Goal: Transaction & Acquisition: Purchase product/service

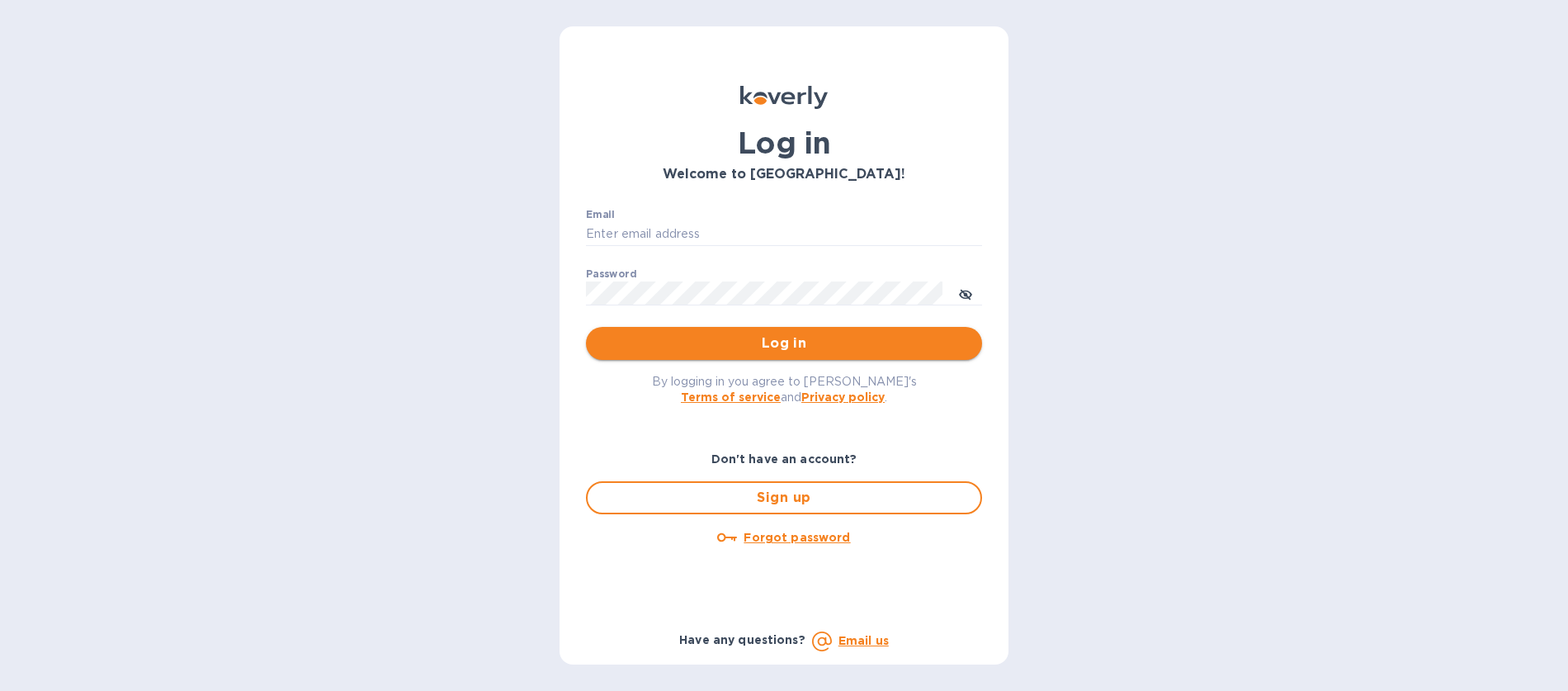
type input "[EMAIL_ADDRESS][DOMAIN_NAME]"
click at [785, 343] on span "Log in" at bounding box center [784, 342] width 370 height 20
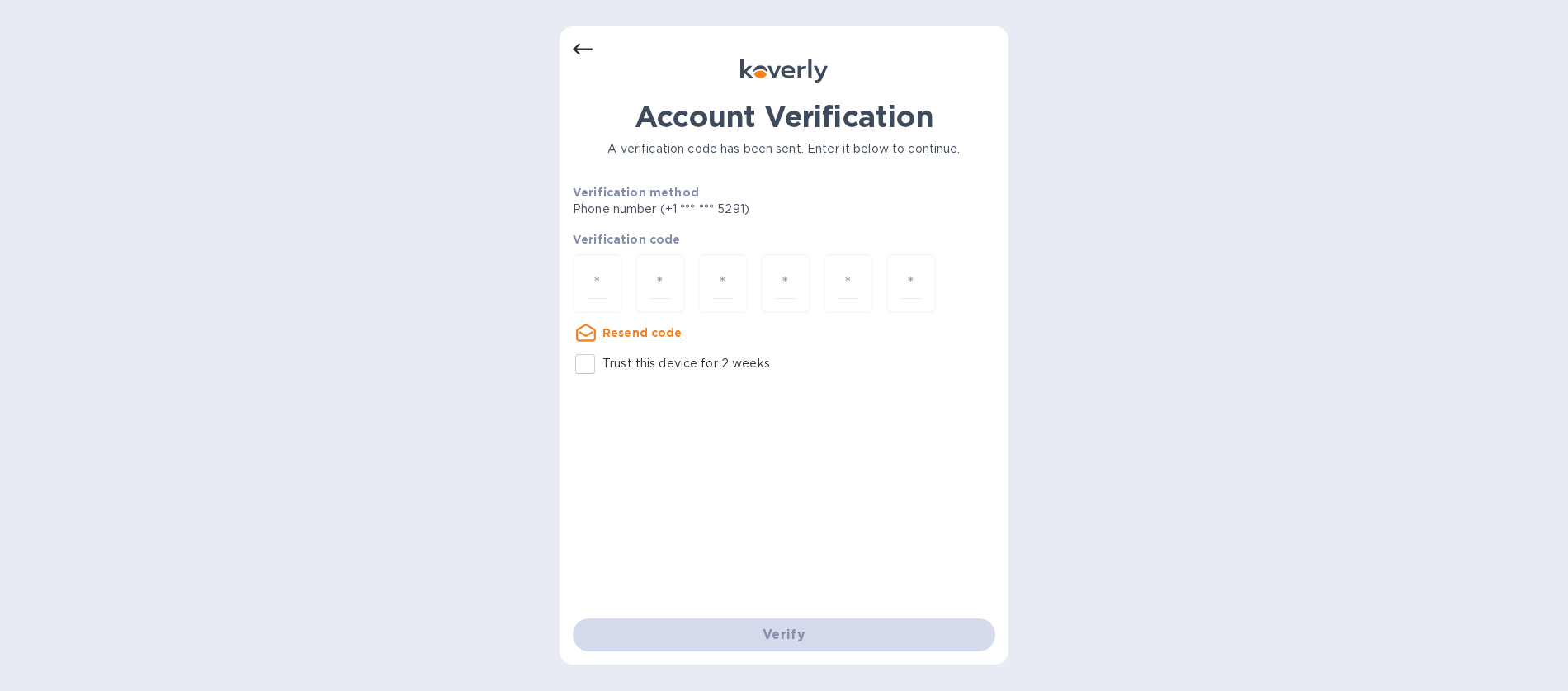
click at [649, 332] on u "Resend code" at bounding box center [642, 332] width 80 height 13
click at [601, 284] on input "number" at bounding box center [597, 283] width 22 height 30
type input "1"
type input "7"
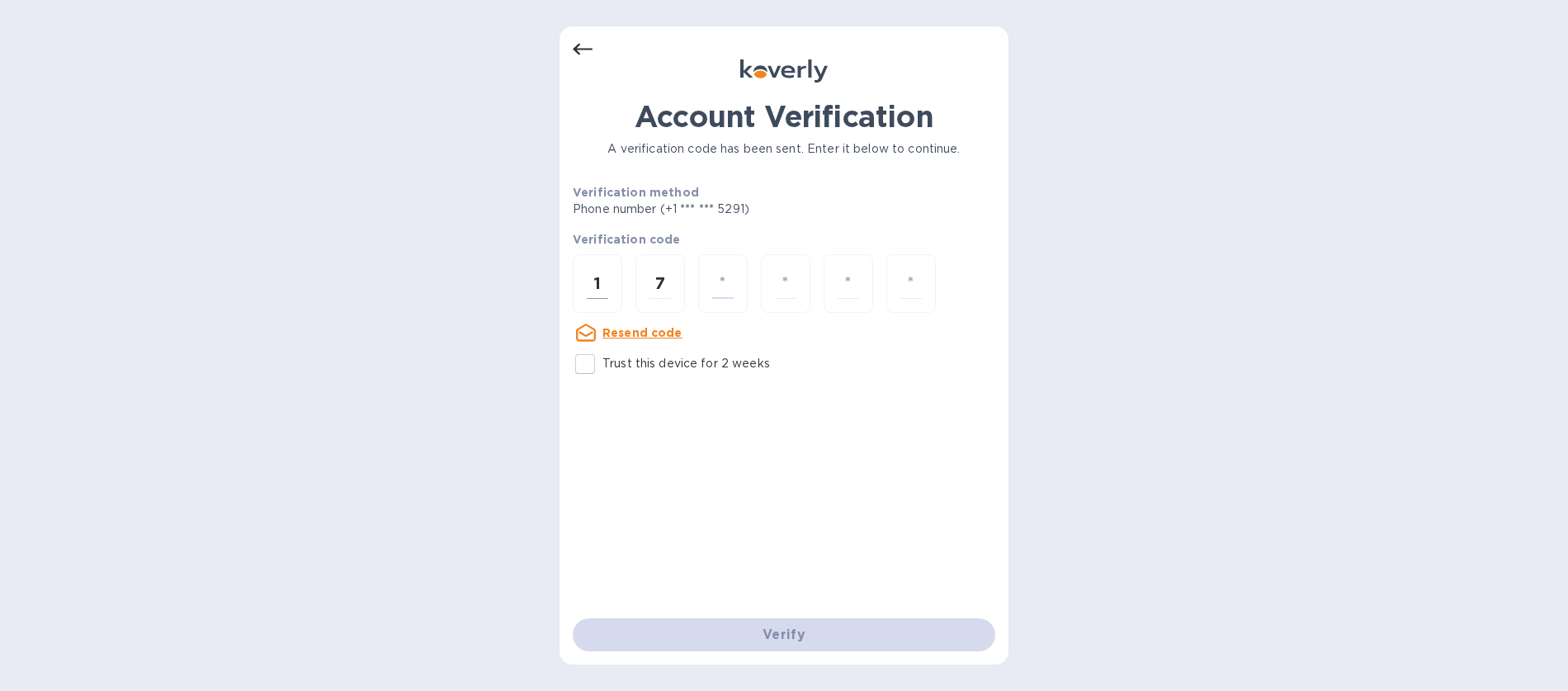
type input "6"
type input "5"
type input "4"
type input "1"
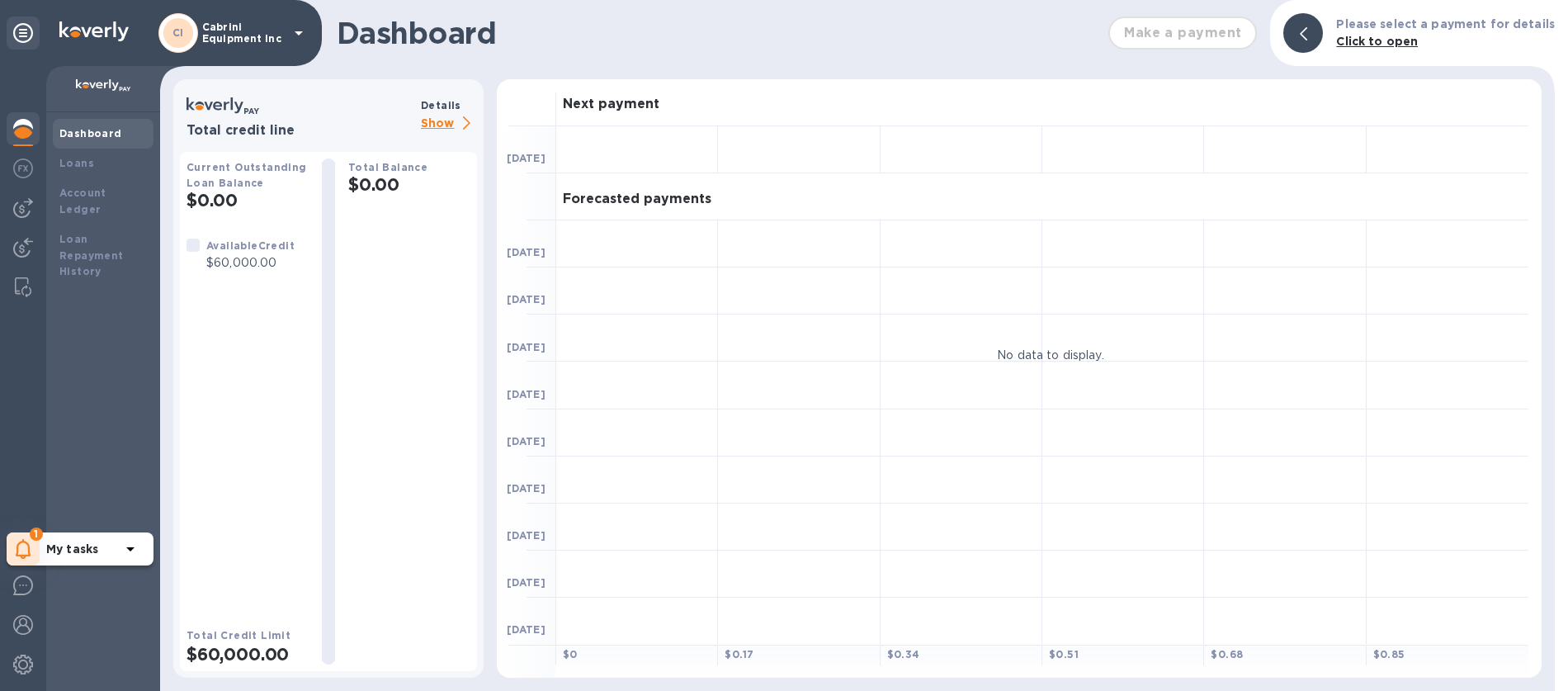
click at [62, 548] on b "My tasks" at bounding box center [72, 548] width 52 height 13
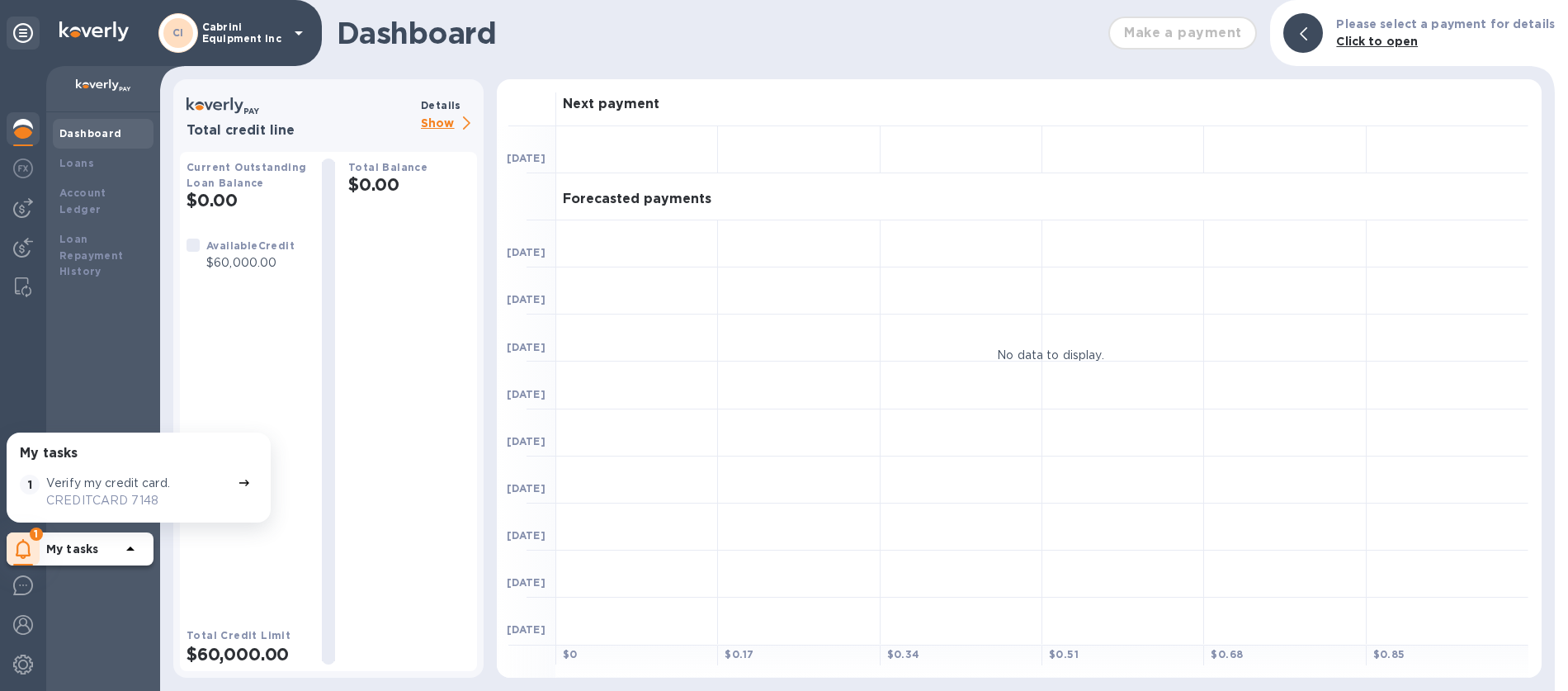
click at [104, 503] on p "CREDITCARD 7148" at bounding box center [139, 500] width 185 height 17
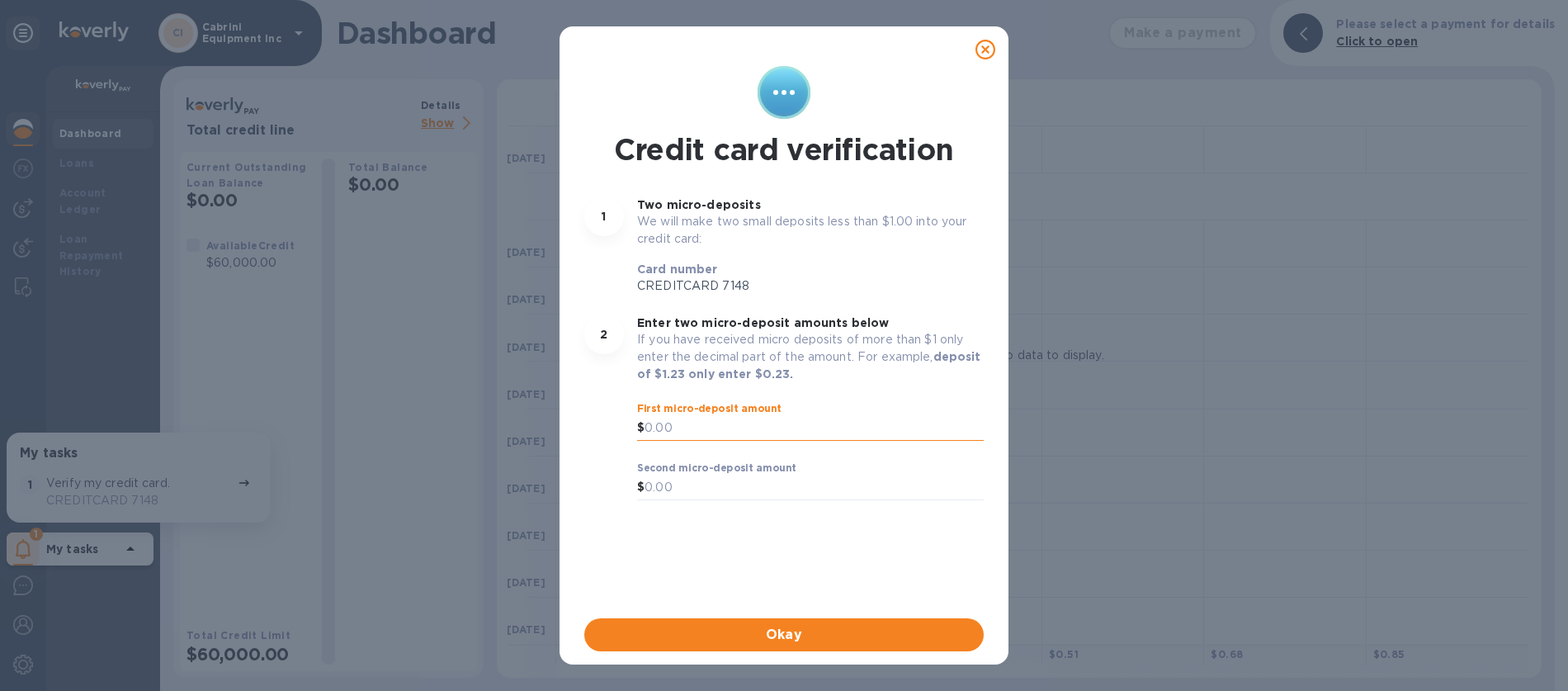
click at [673, 429] on input "text" at bounding box center [814, 428] width 339 height 25
type input "0"
type input "0.64"
click at [655, 483] on input "text" at bounding box center [814, 487] width 339 height 25
type input "0.67"
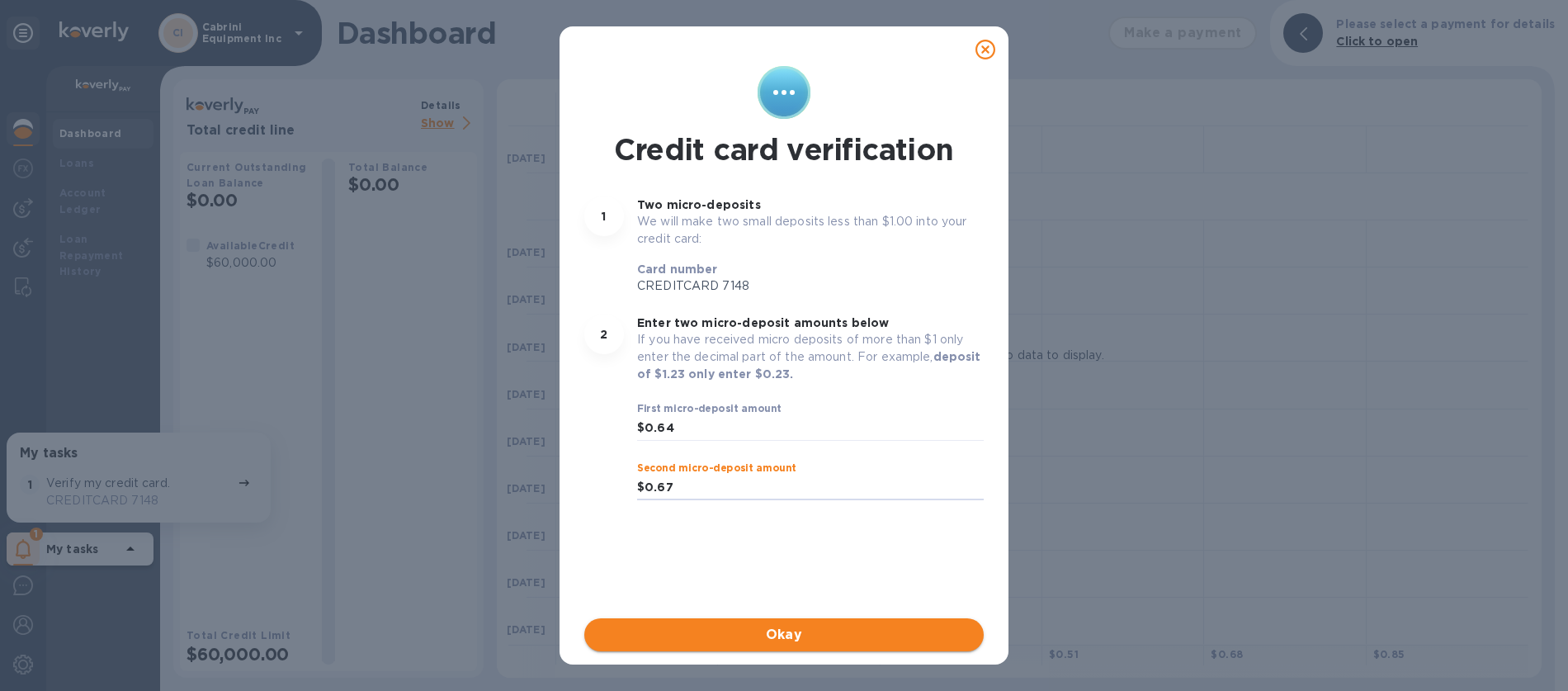
click at [762, 631] on span "Okay" at bounding box center [784, 634] width 373 height 20
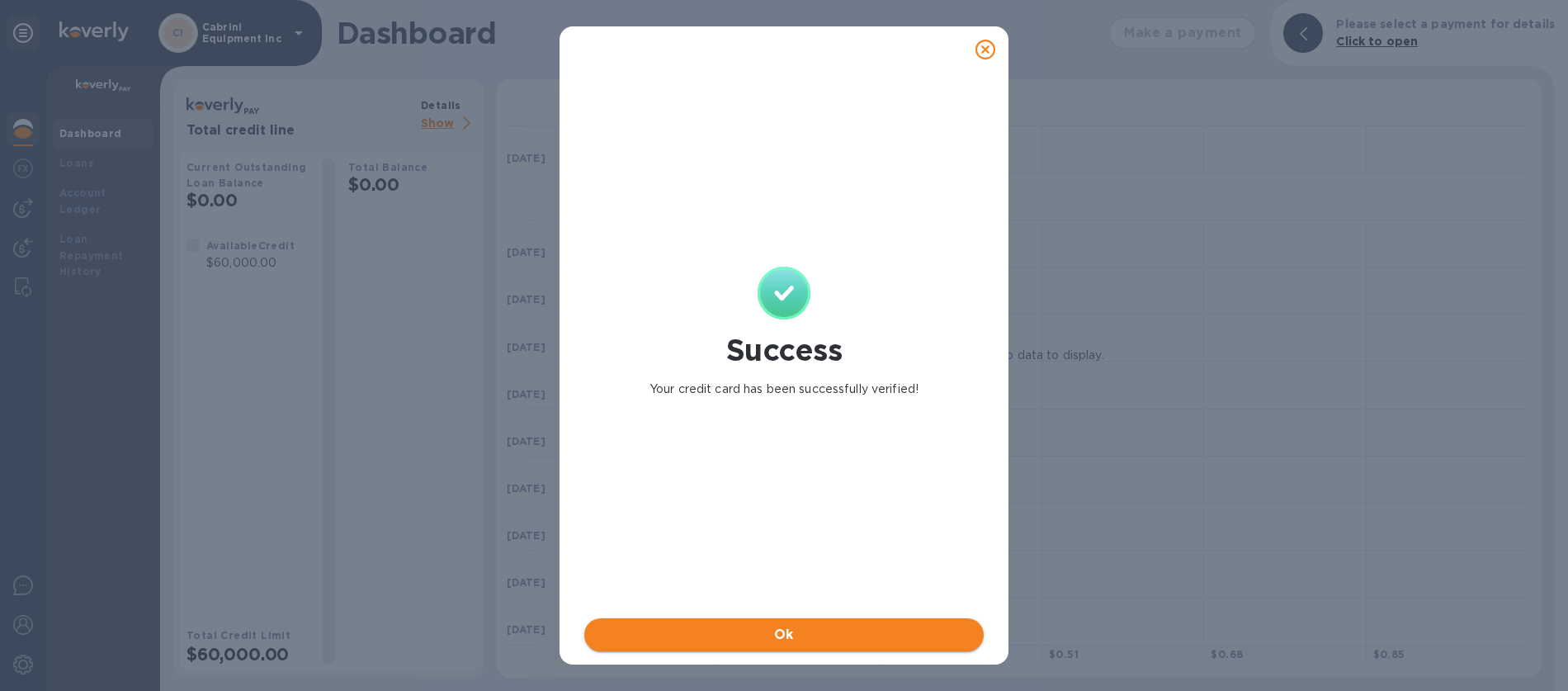
click at [741, 636] on span "Ok" at bounding box center [784, 634] width 373 height 20
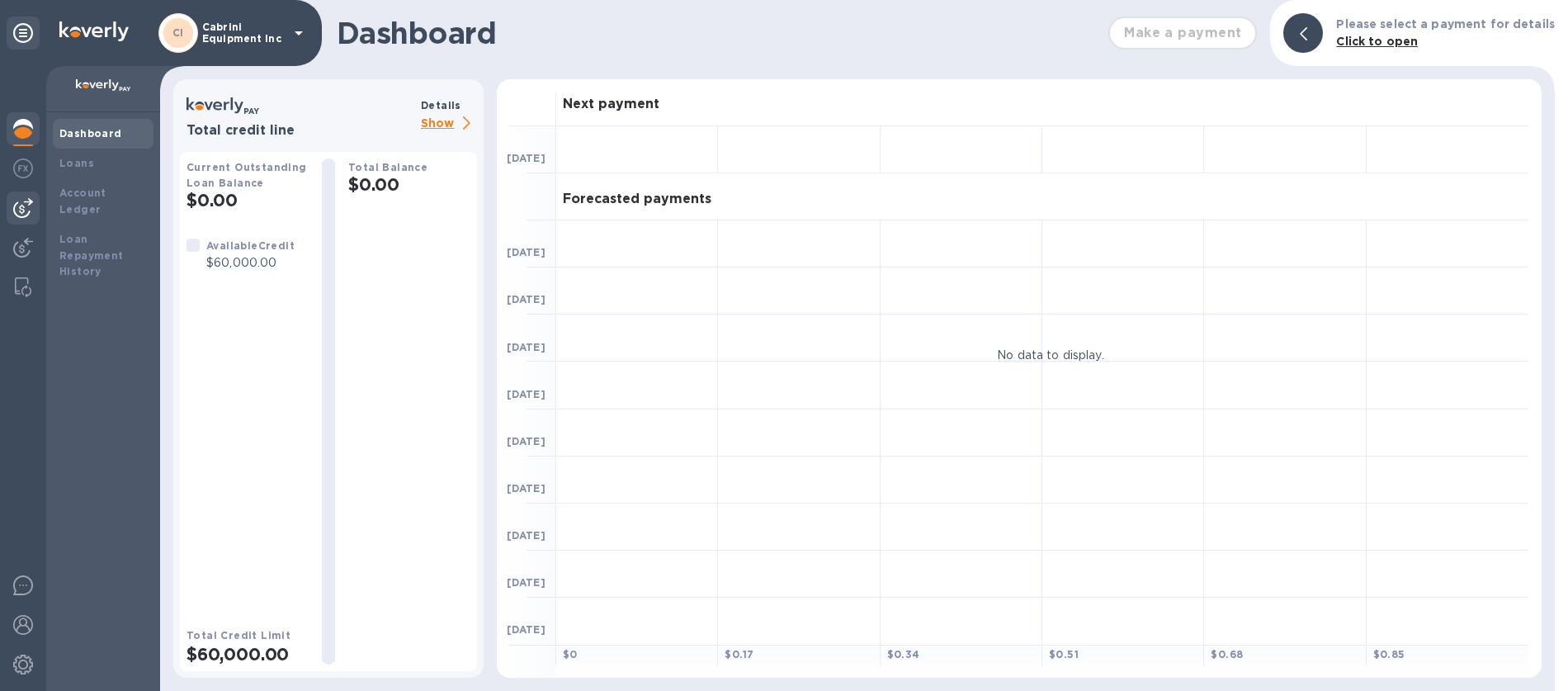
click at [27, 210] on img at bounding box center [22, 208] width 20 height 20
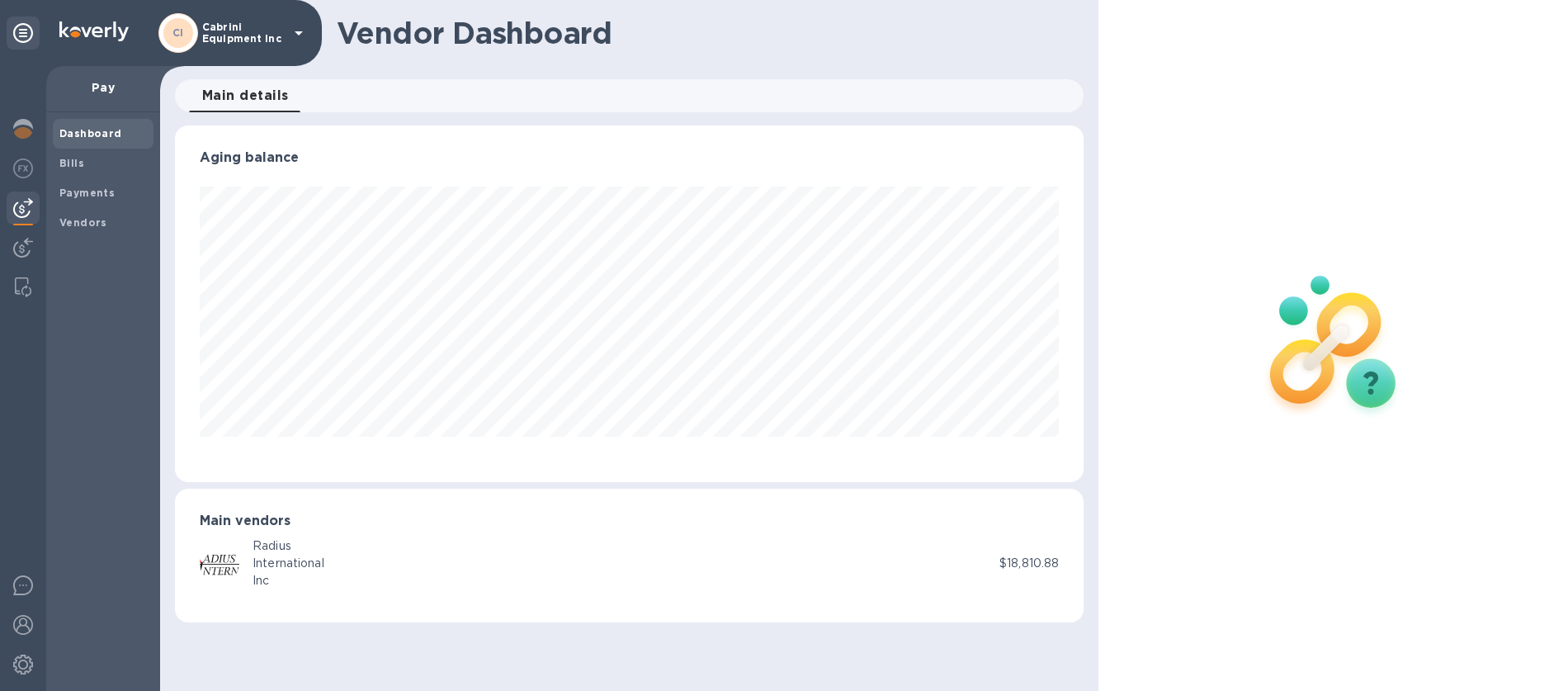
scroll to position [356, 910]
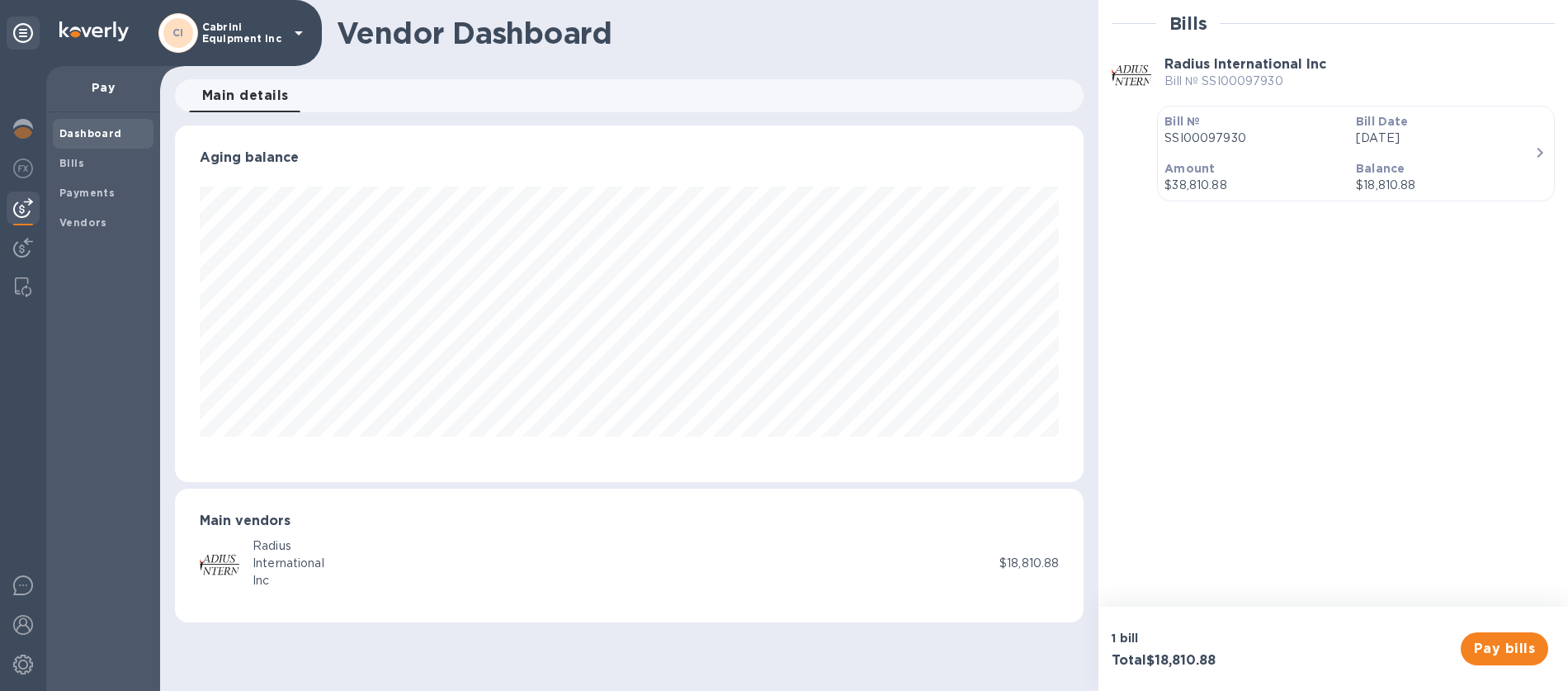
click at [248, 559] on div at bounding box center [225, 562] width 53 height 40
click at [1017, 566] on p "$18,810.88" at bounding box center [1029, 563] width 60 height 17
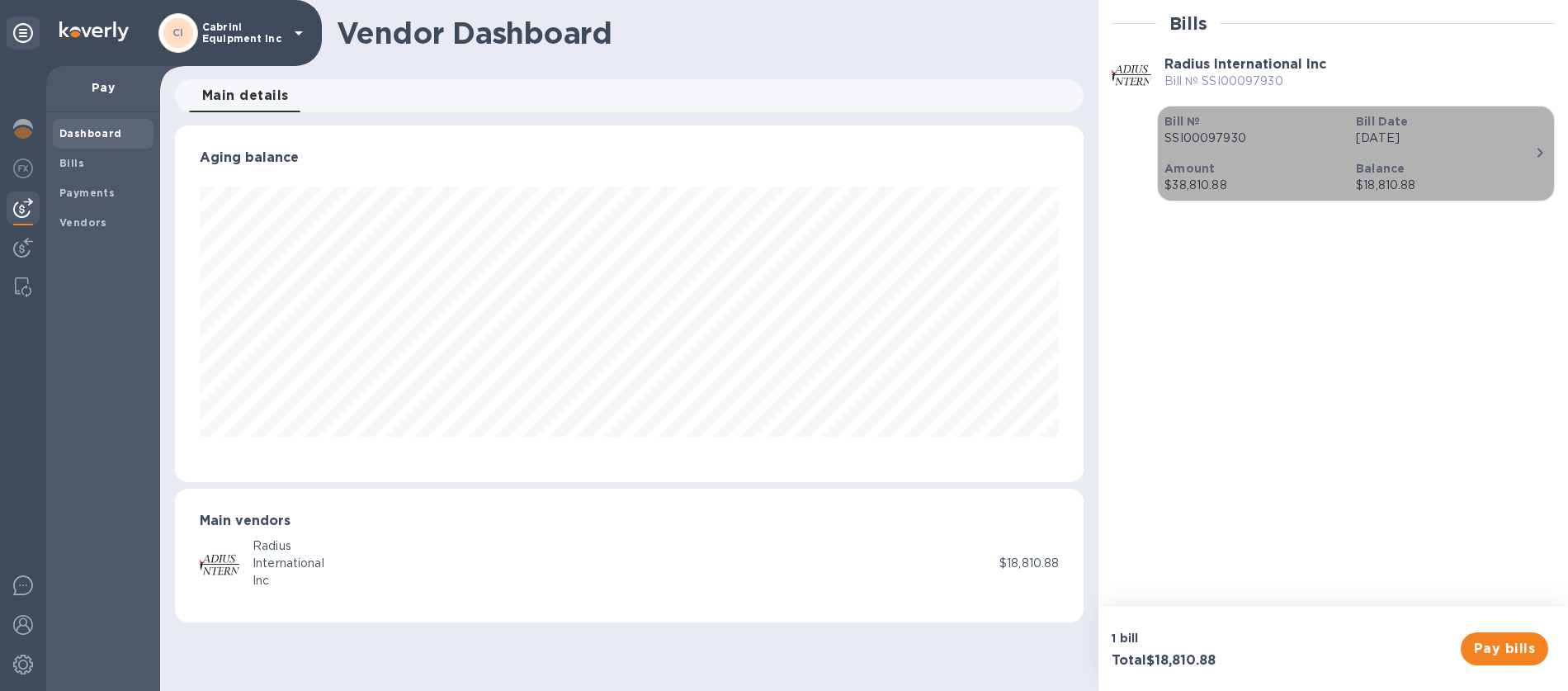
click at [1234, 188] on p "$38,810.88" at bounding box center [1254, 185] width 179 height 17
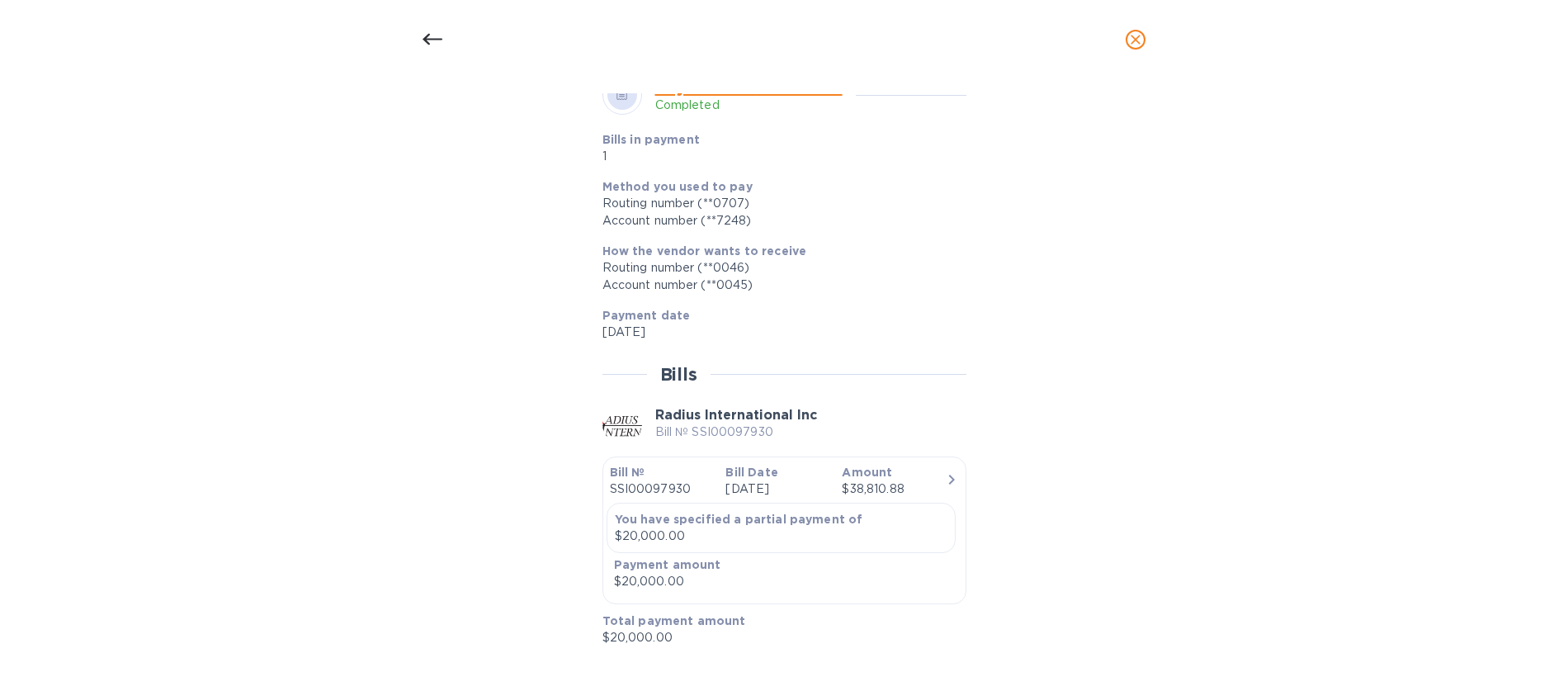
scroll to position [646, 0]
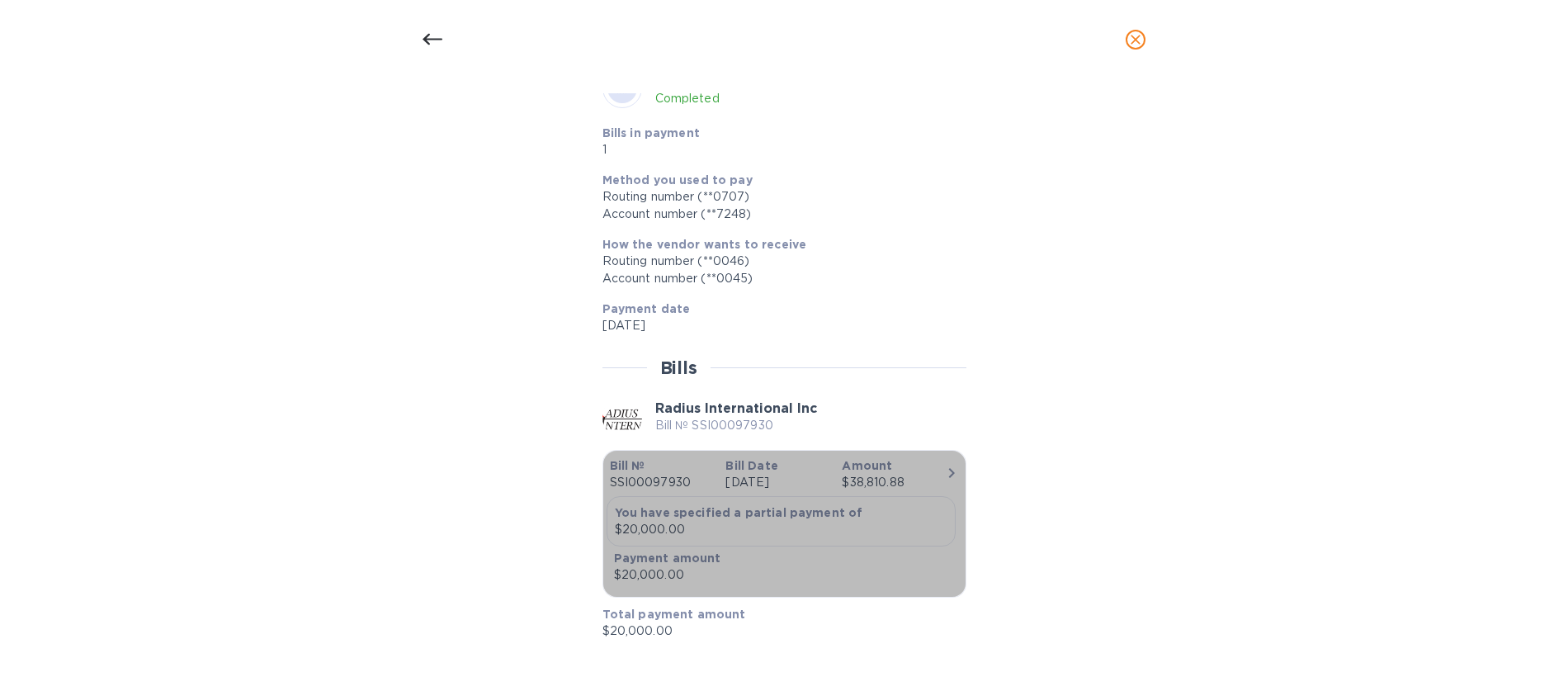
click at [808, 483] on p "Sep 29th 2025" at bounding box center [778, 482] width 104 height 17
click at [945, 474] on icon "button" at bounding box center [951, 473] width 20 height 20
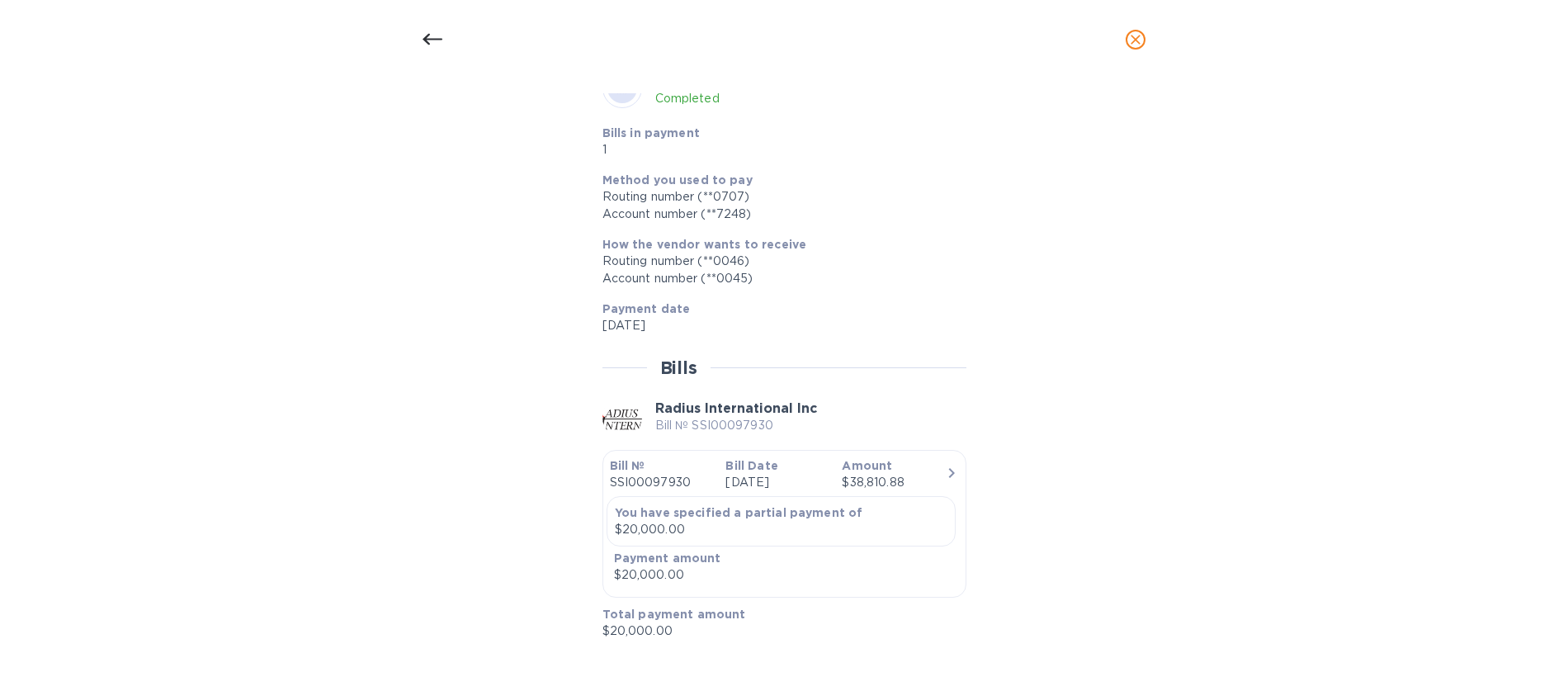
click at [678, 419] on p "Bill № SSI00097930" at bounding box center [735, 425] width 161 height 17
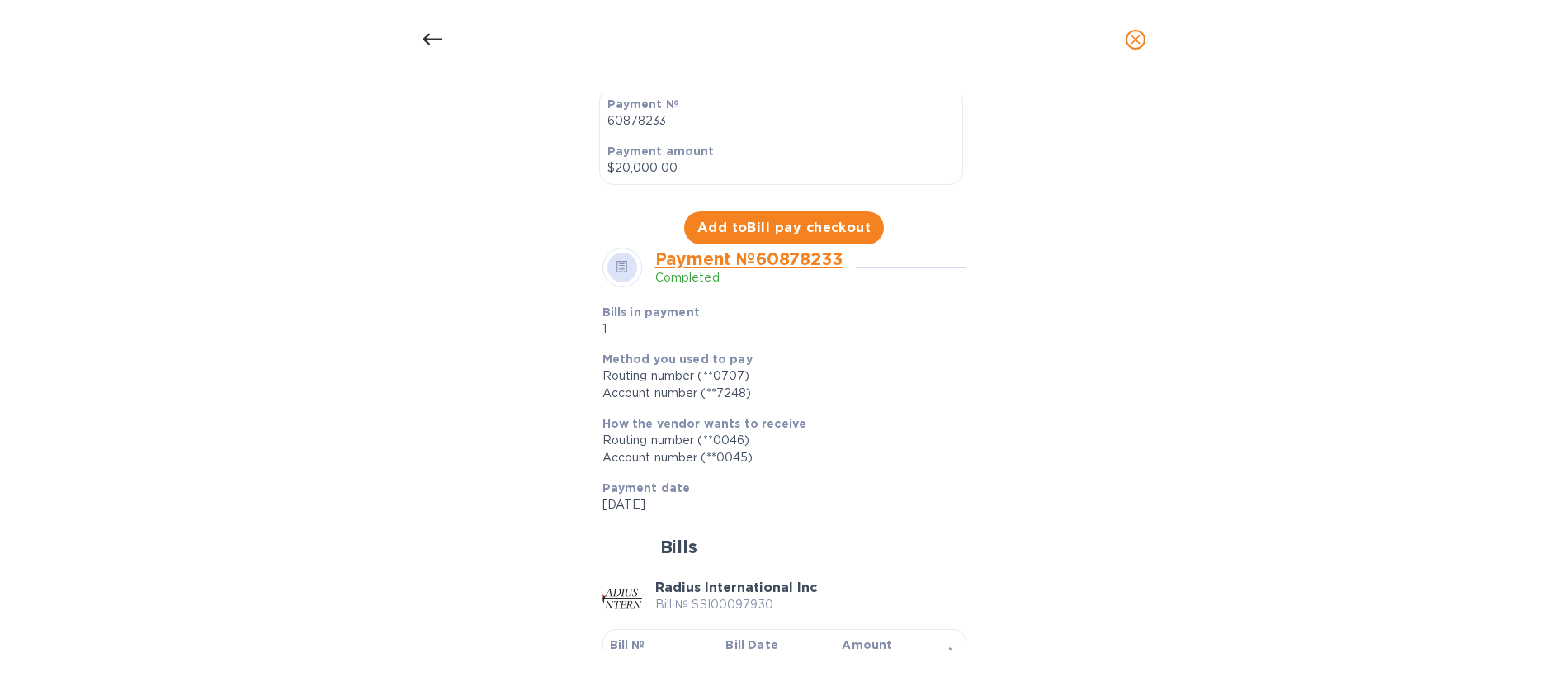
scroll to position [336, 0]
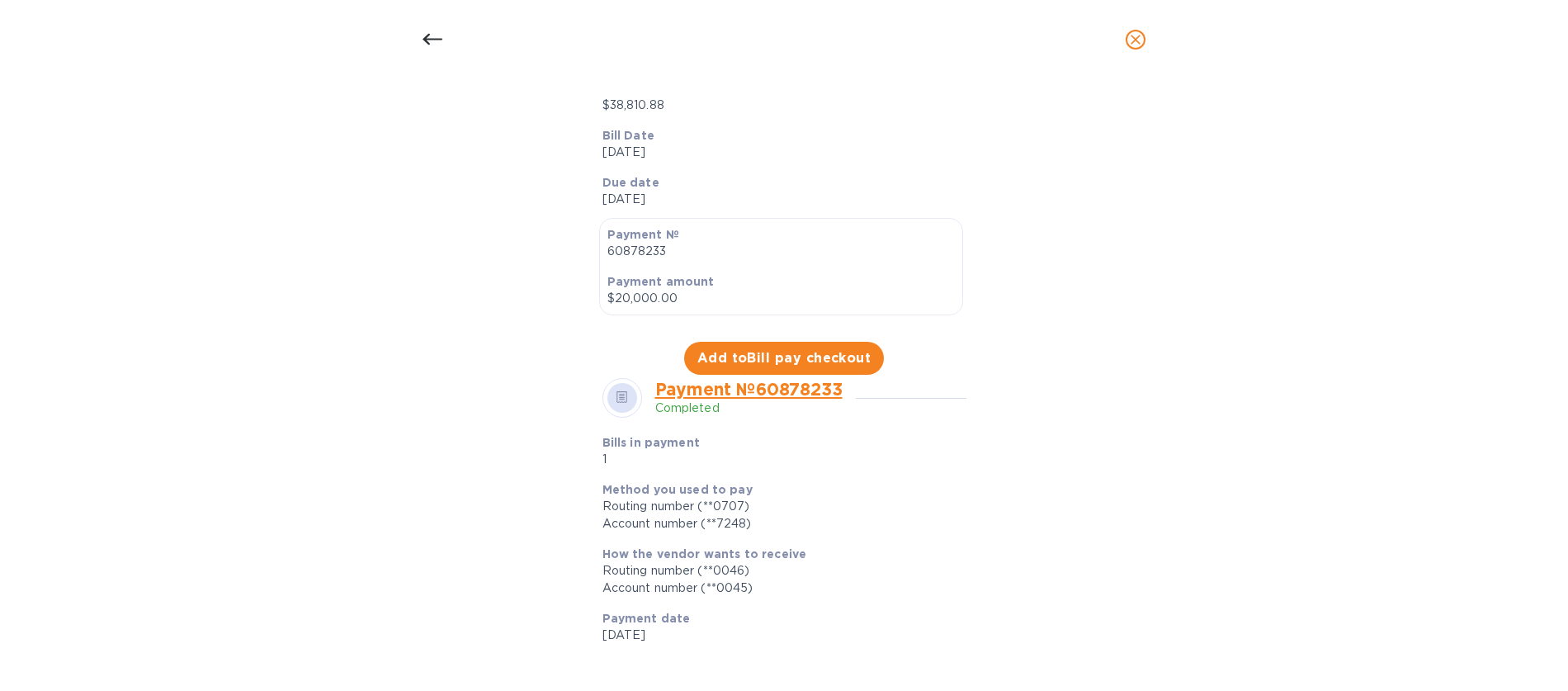
click at [727, 394] on link "Payment № 60878233" at bounding box center [748, 389] width 187 height 21
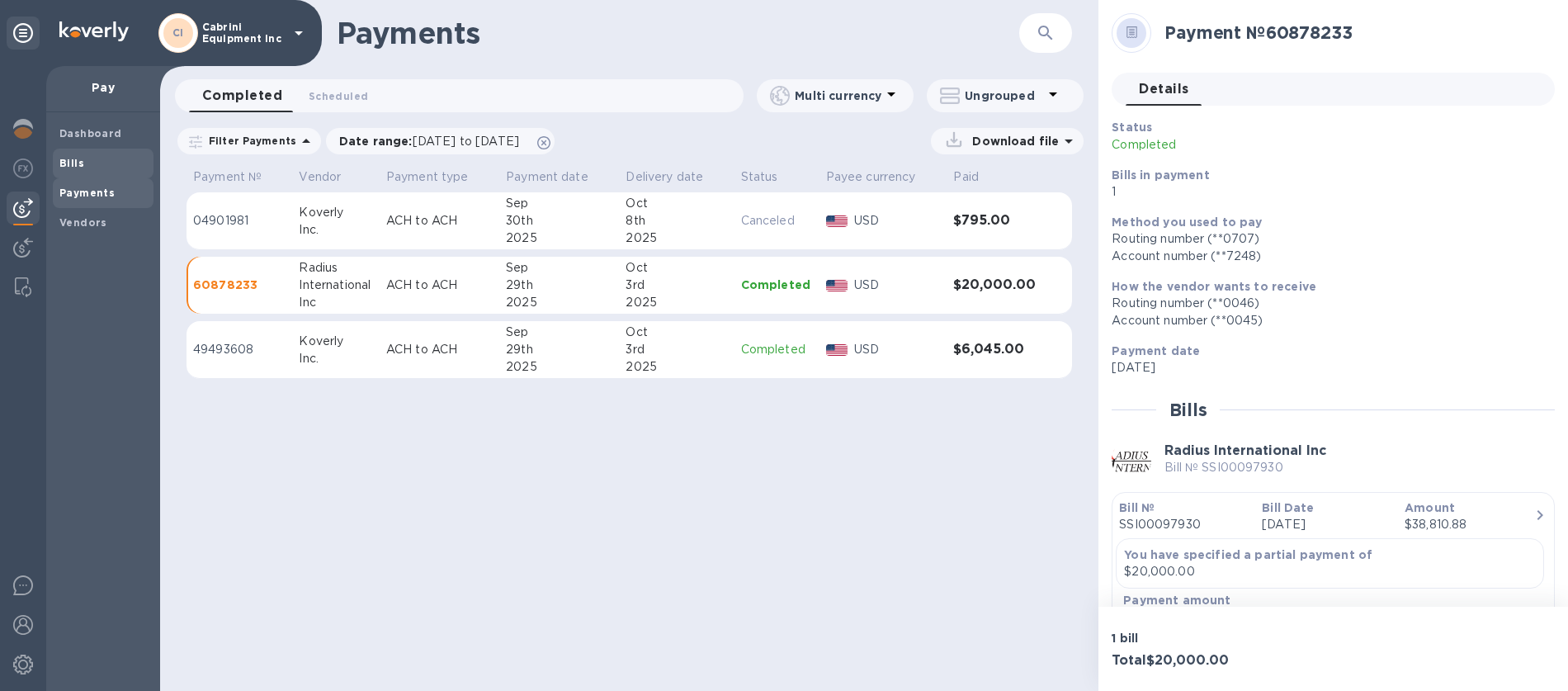
click at [84, 163] on span "Bills" at bounding box center [103, 163] width 87 height 16
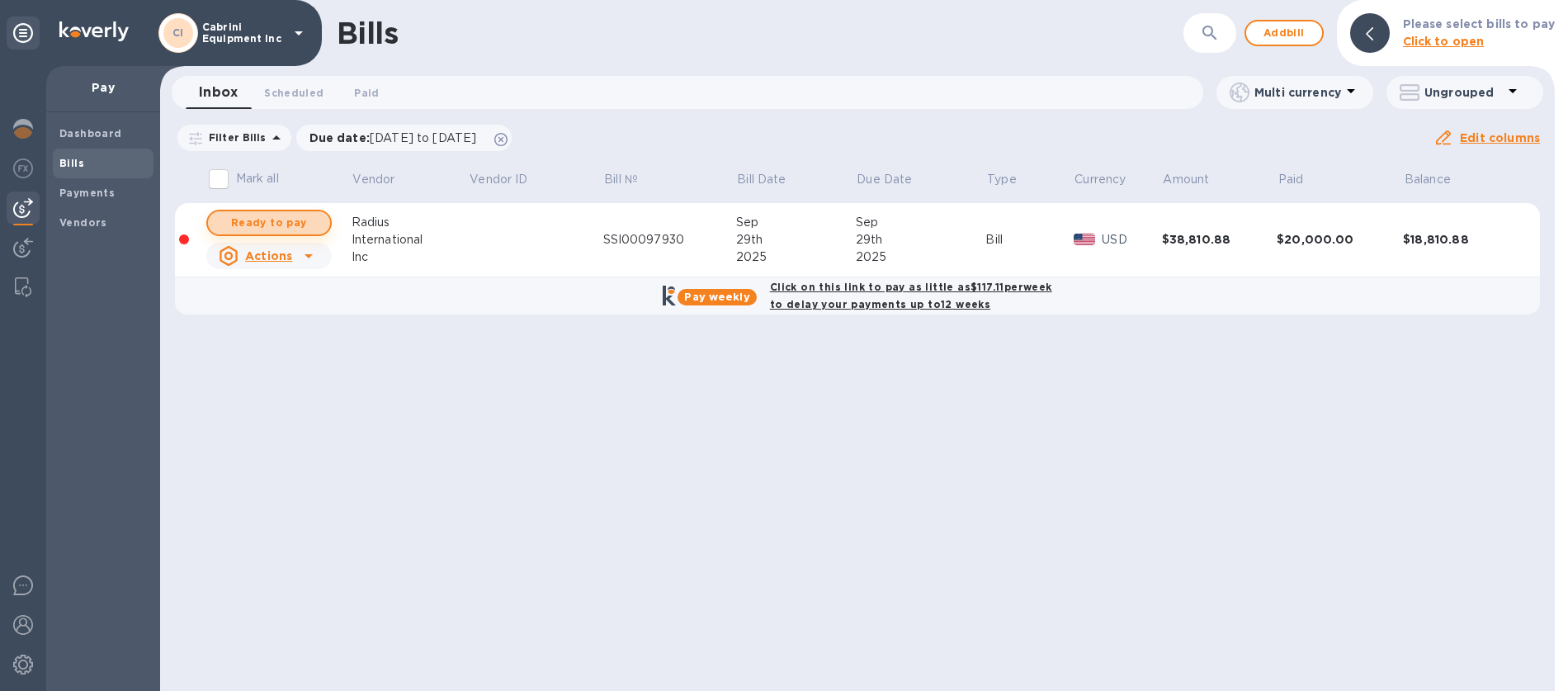
click at [265, 228] on span "Ready to pay" at bounding box center [268, 223] width 96 height 20
click at [266, 228] on span "Ready to pay" at bounding box center [268, 223] width 96 height 20
checkbox input "true"
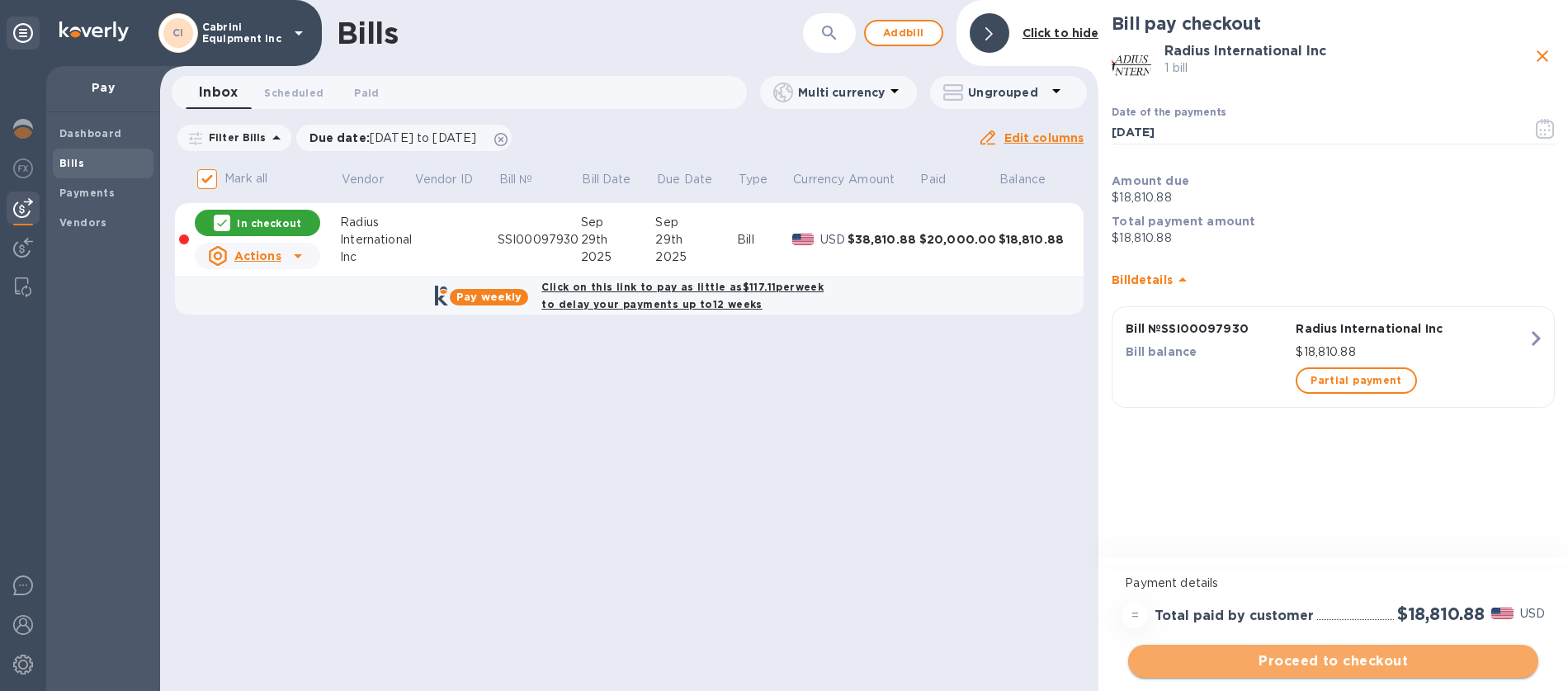
click at [1362, 664] on span "Proceed to checkout" at bounding box center [1333, 661] width 384 height 20
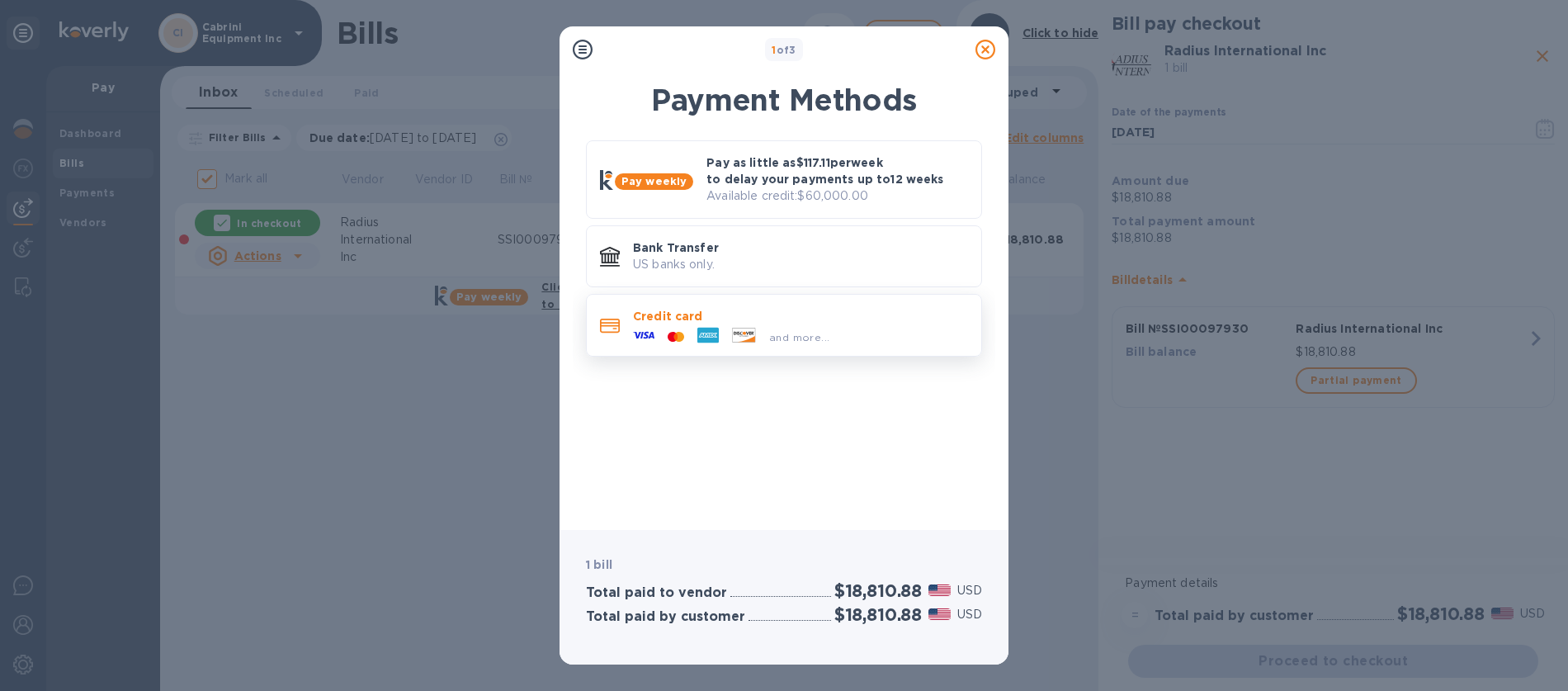
click at [652, 333] on icon at bounding box center [644, 336] width 22 height 7
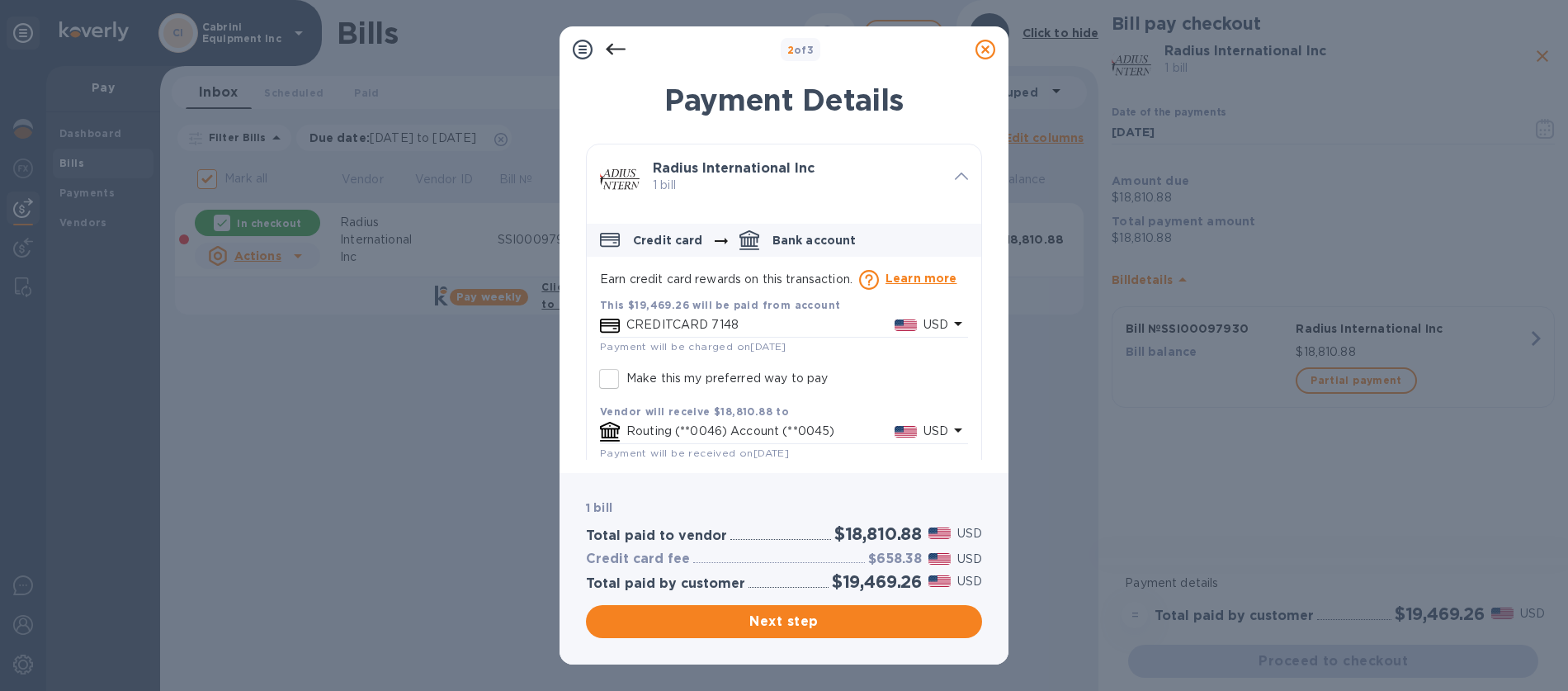
click at [805, 333] on p "CREDITCARD 7148" at bounding box center [760, 324] width 268 height 17
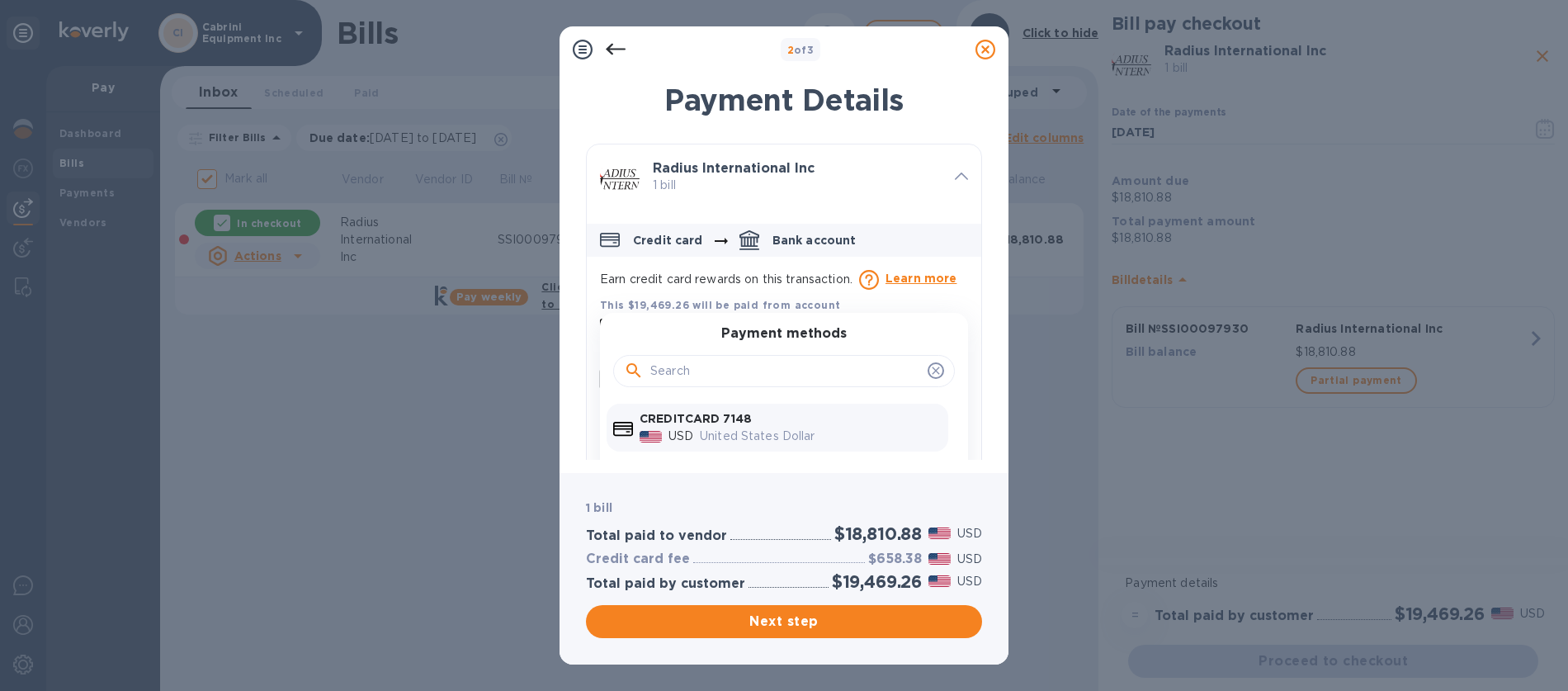
click at [609, 49] on icon at bounding box center [615, 49] width 20 height 11
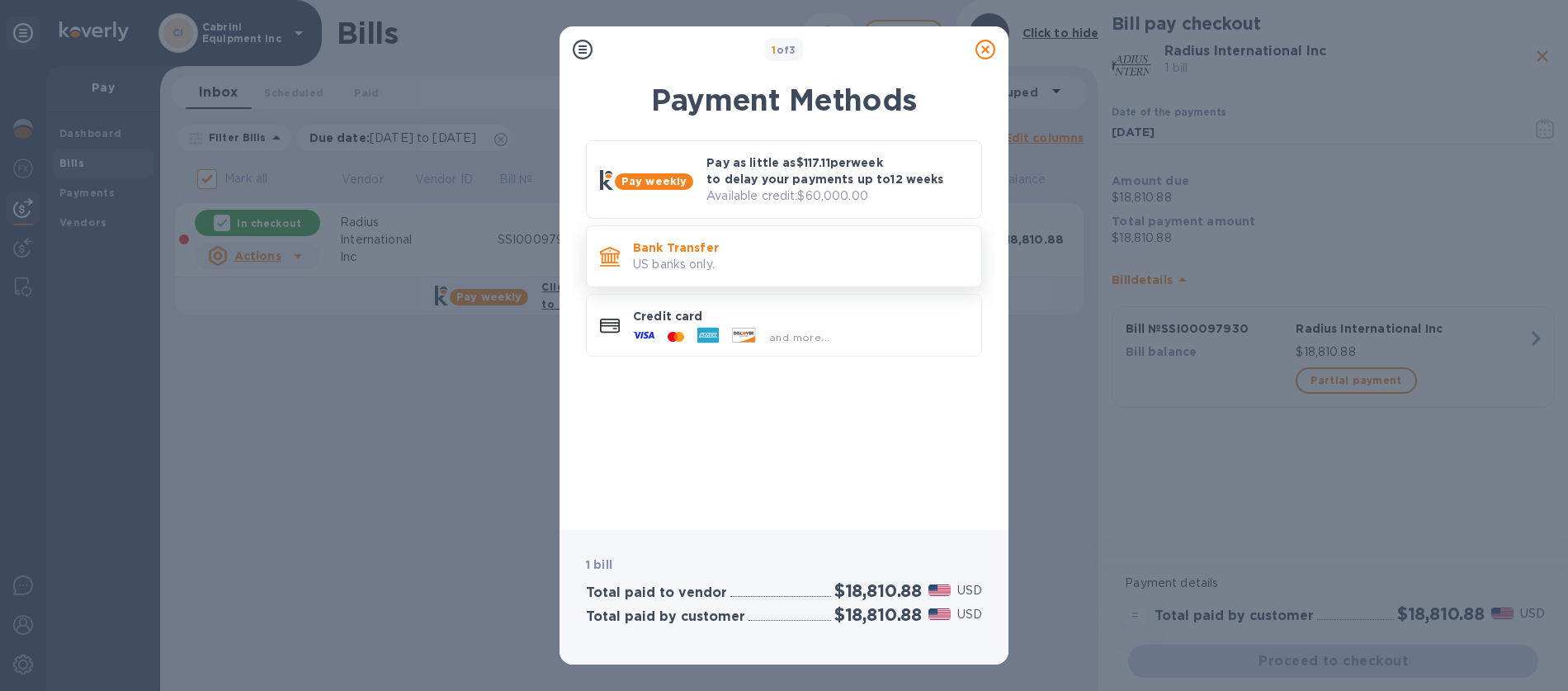
click at [689, 263] on p "US banks only." at bounding box center [801, 265] width 335 height 17
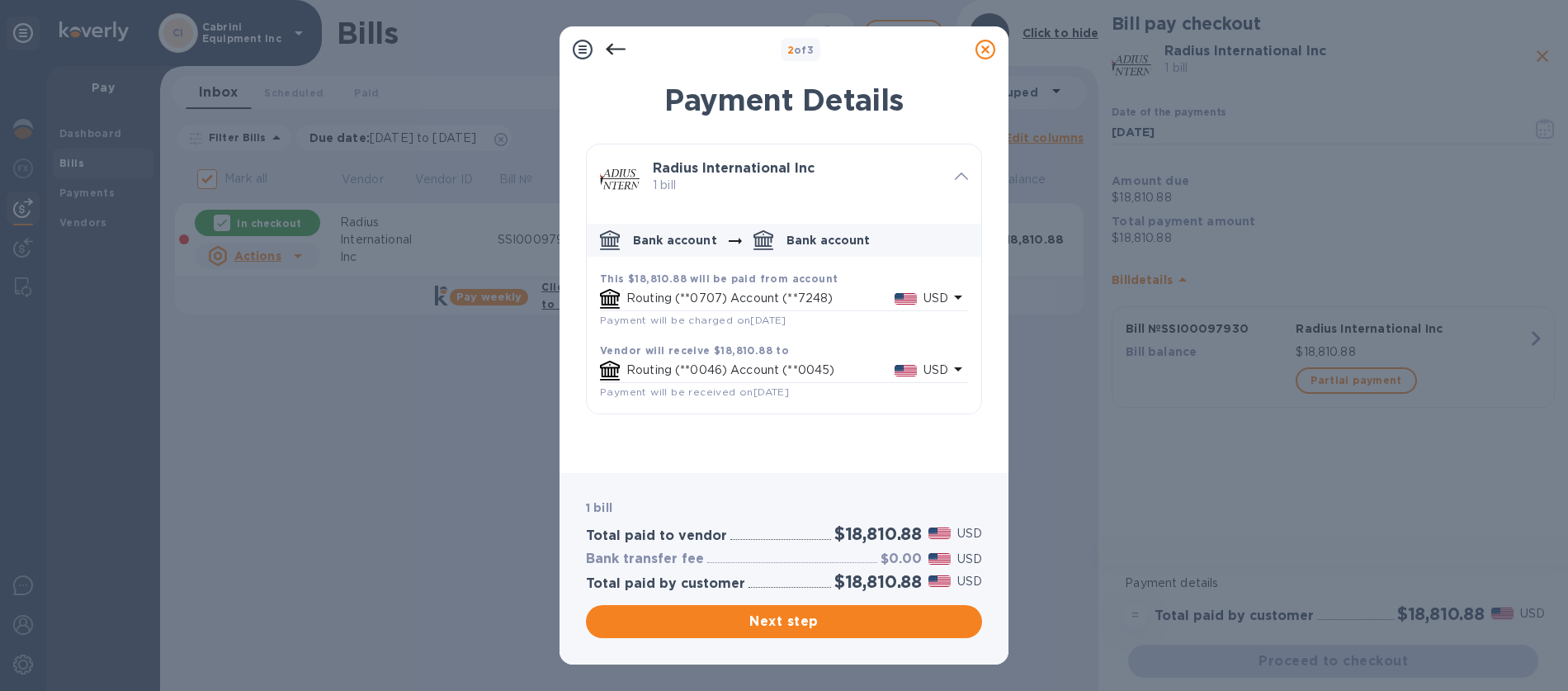
click at [713, 304] on p "Routing (**0707) Account (**7248)" at bounding box center [760, 298] width 268 height 17
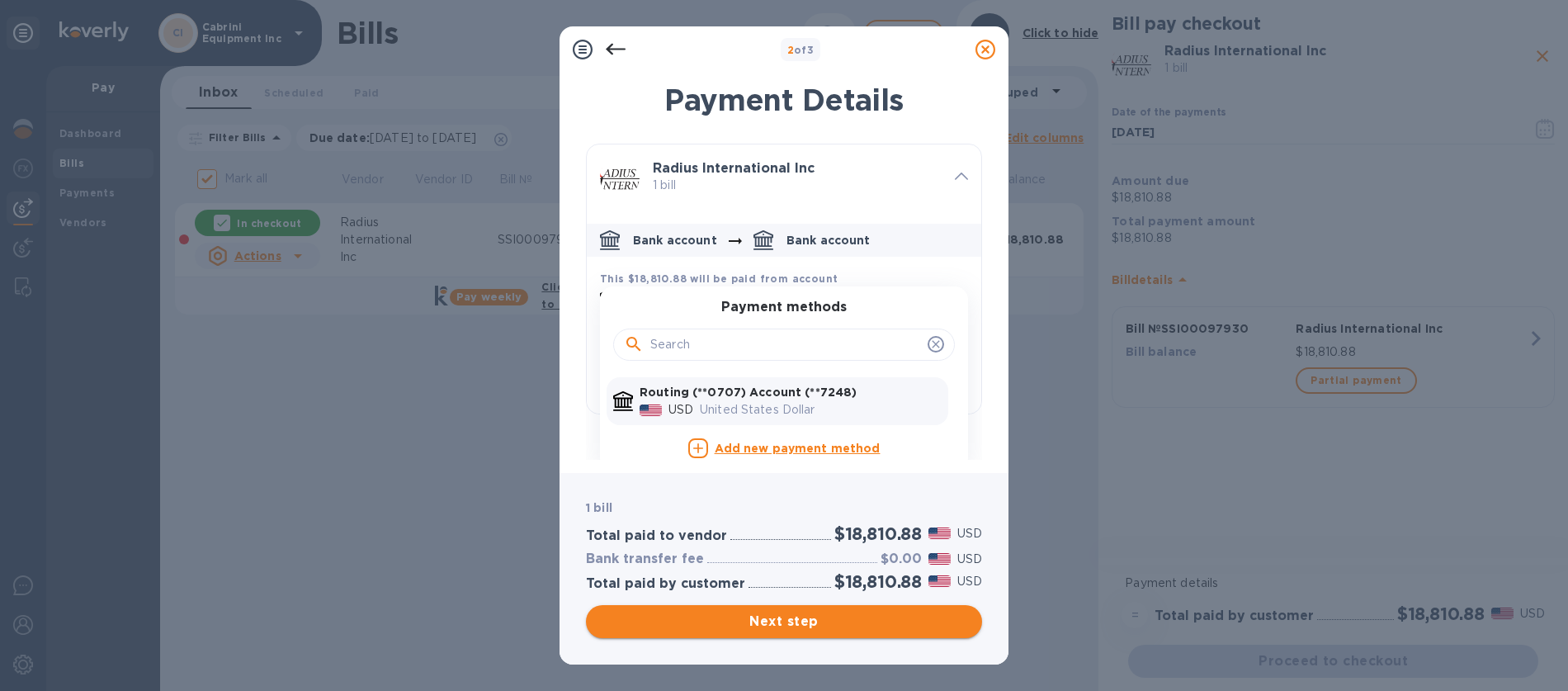
click at [791, 631] on span "Next step" at bounding box center [784, 621] width 370 height 20
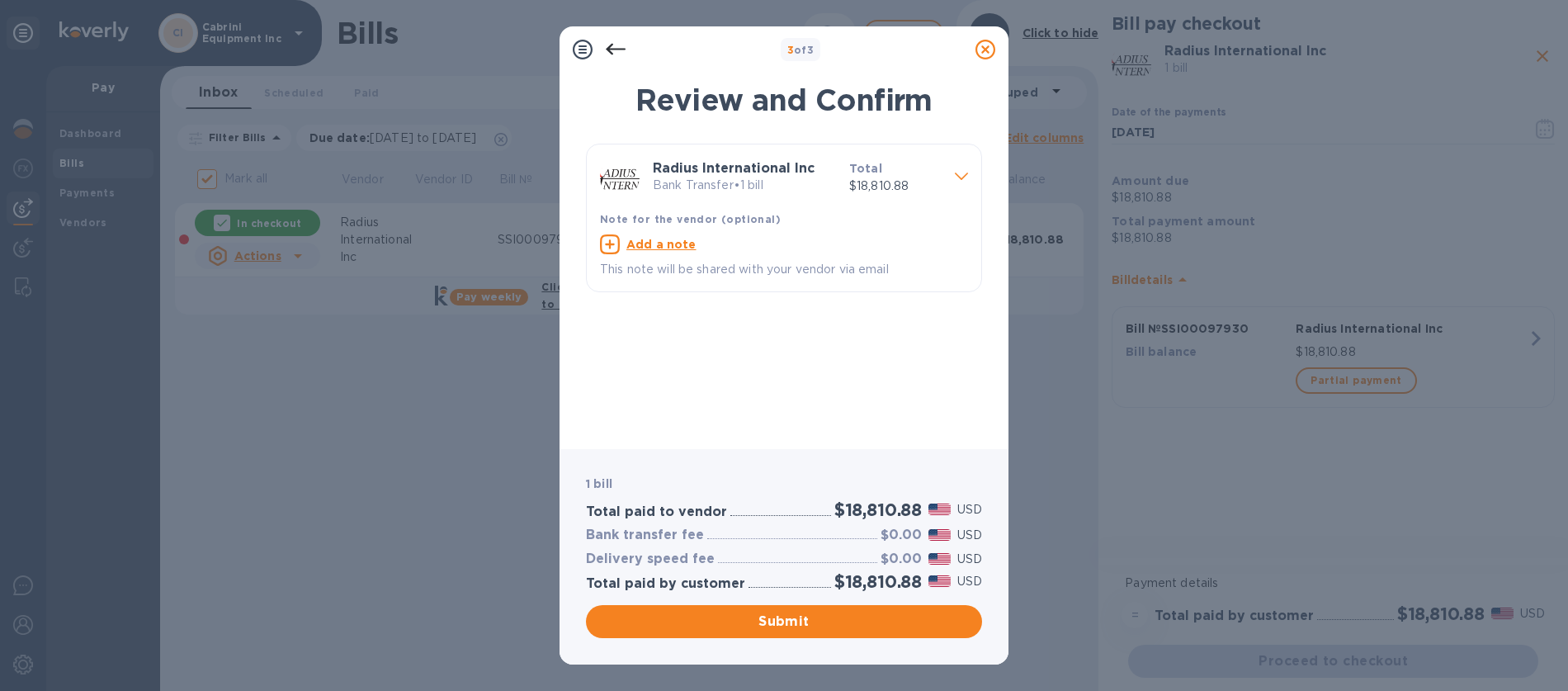
click at [619, 50] on icon at bounding box center [615, 49] width 20 height 20
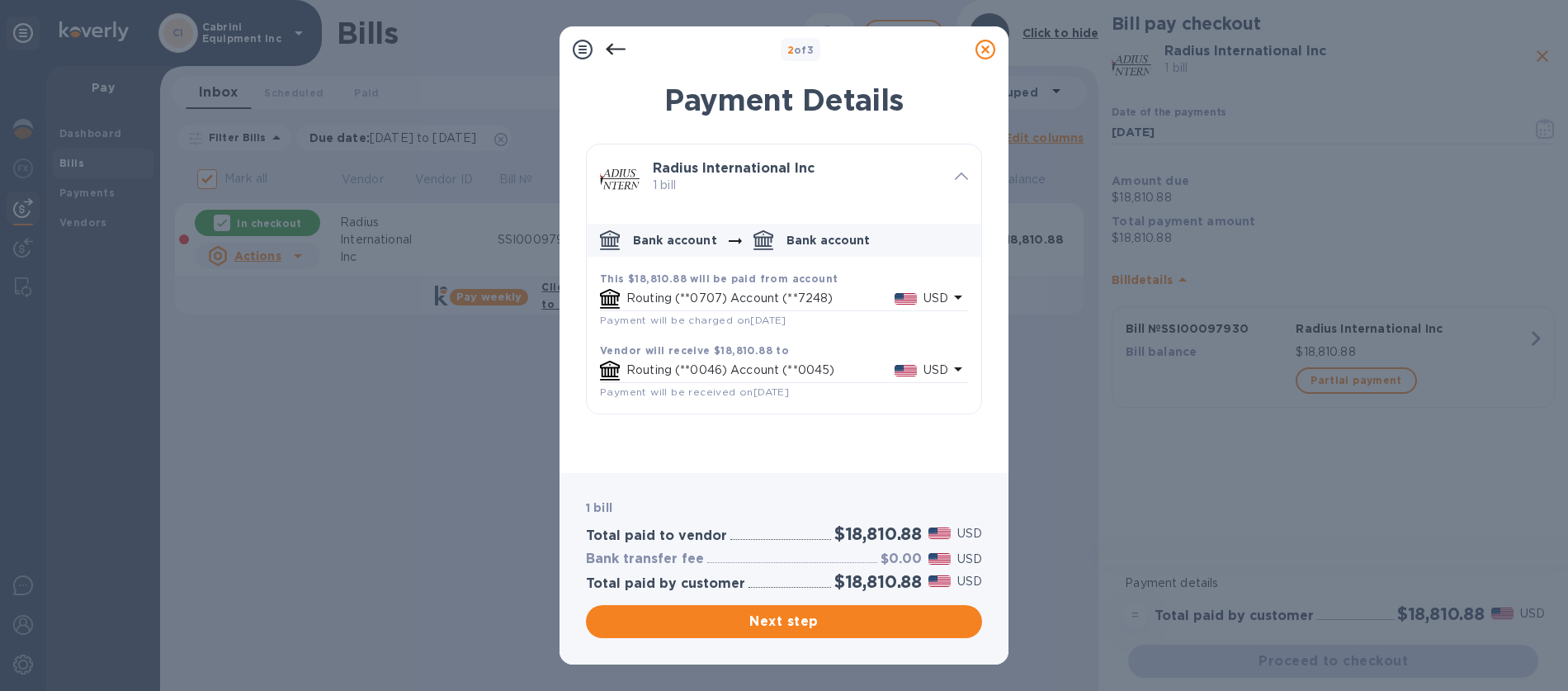
click at [958, 295] on icon "default-method" at bounding box center [959, 297] width 9 height 4
click at [609, 45] on icon at bounding box center [615, 49] width 20 height 20
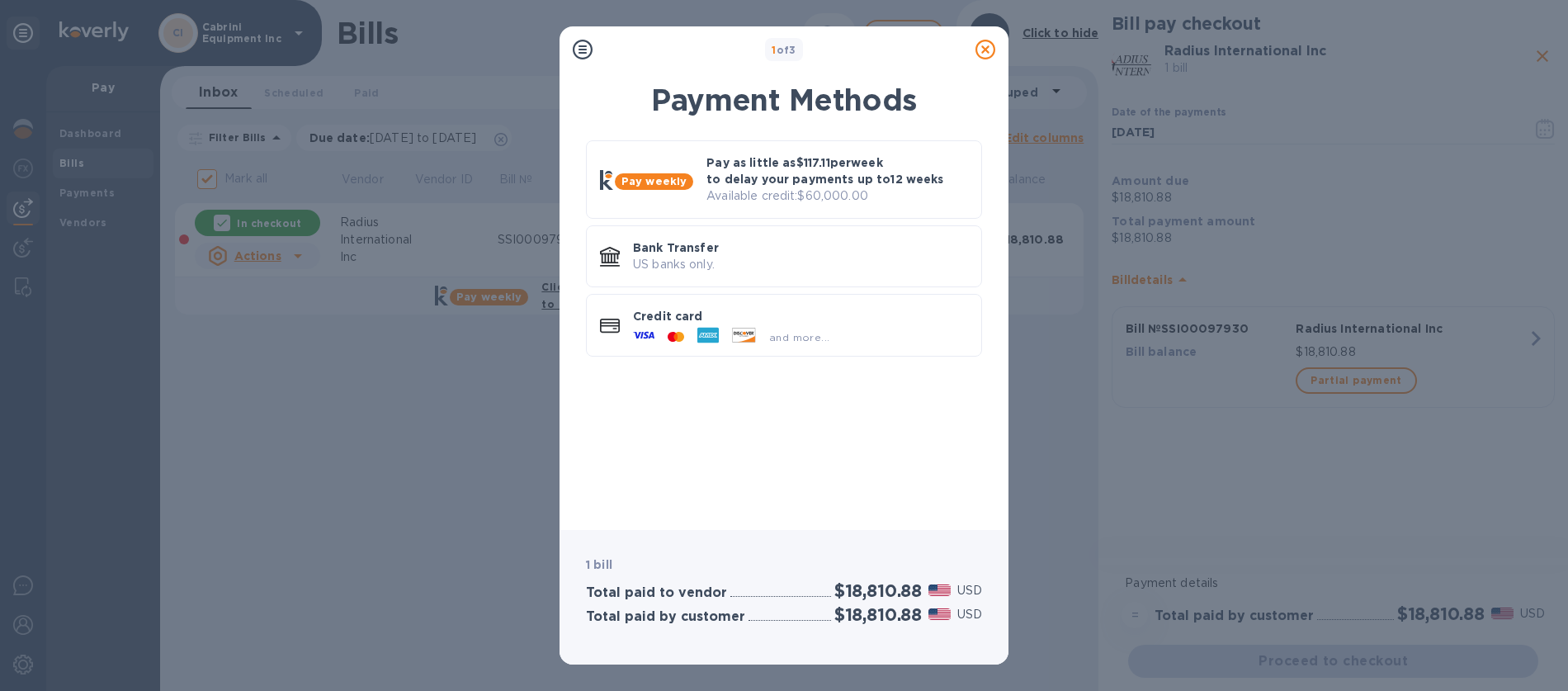
click at [983, 47] on icon at bounding box center [986, 49] width 20 height 20
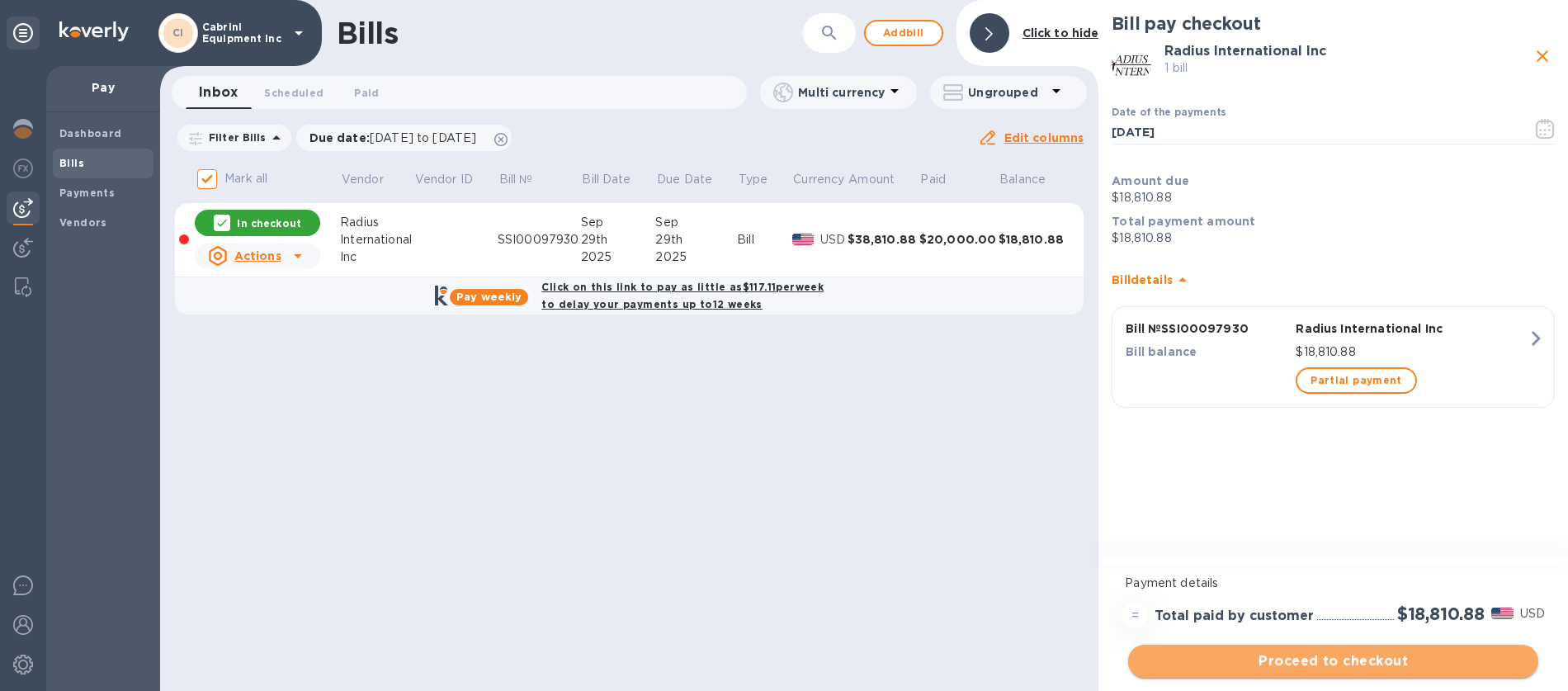
click at [1337, 664] on span "Proceed to checkout" at bounding box center [1333, 661] width 384 height 20
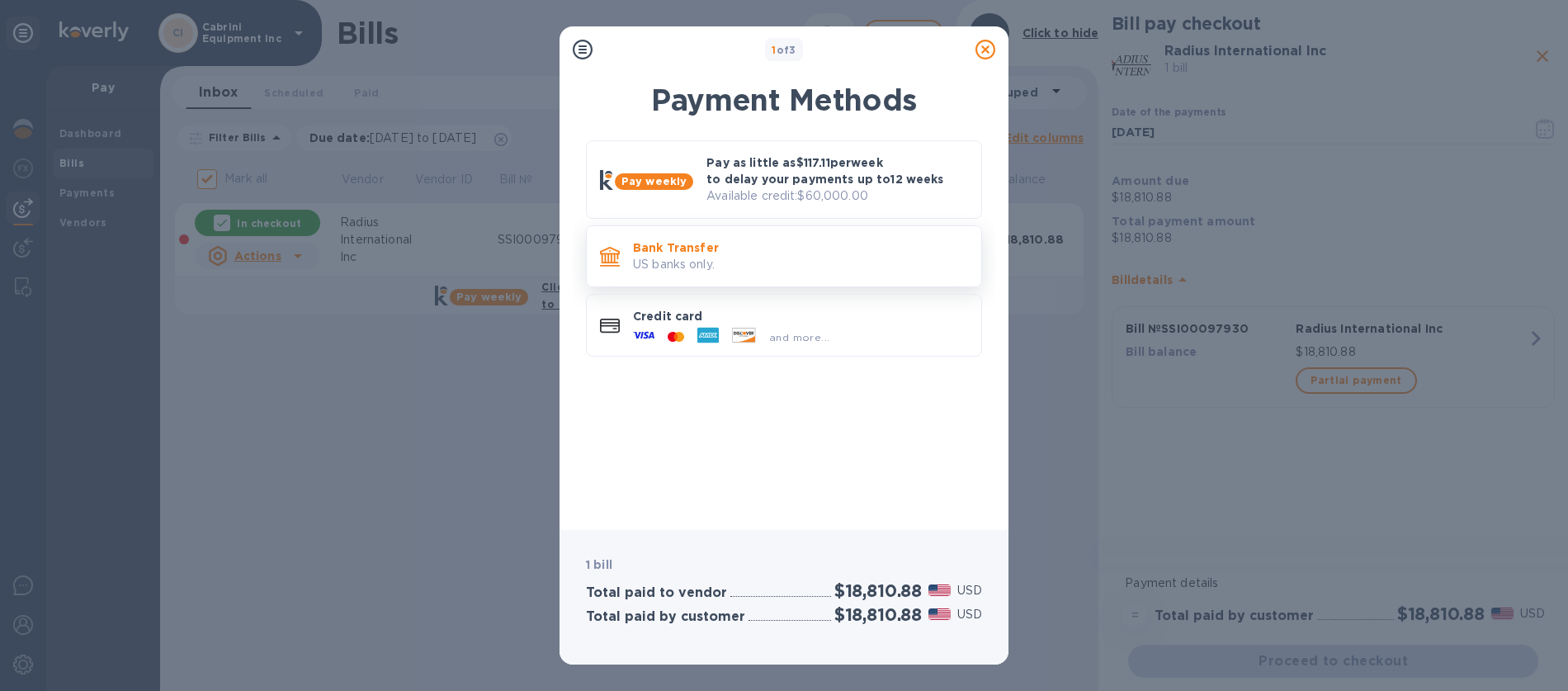
click at [728, 265] on p "US banks only." at bounding box center [801, 265] width 335 height 17
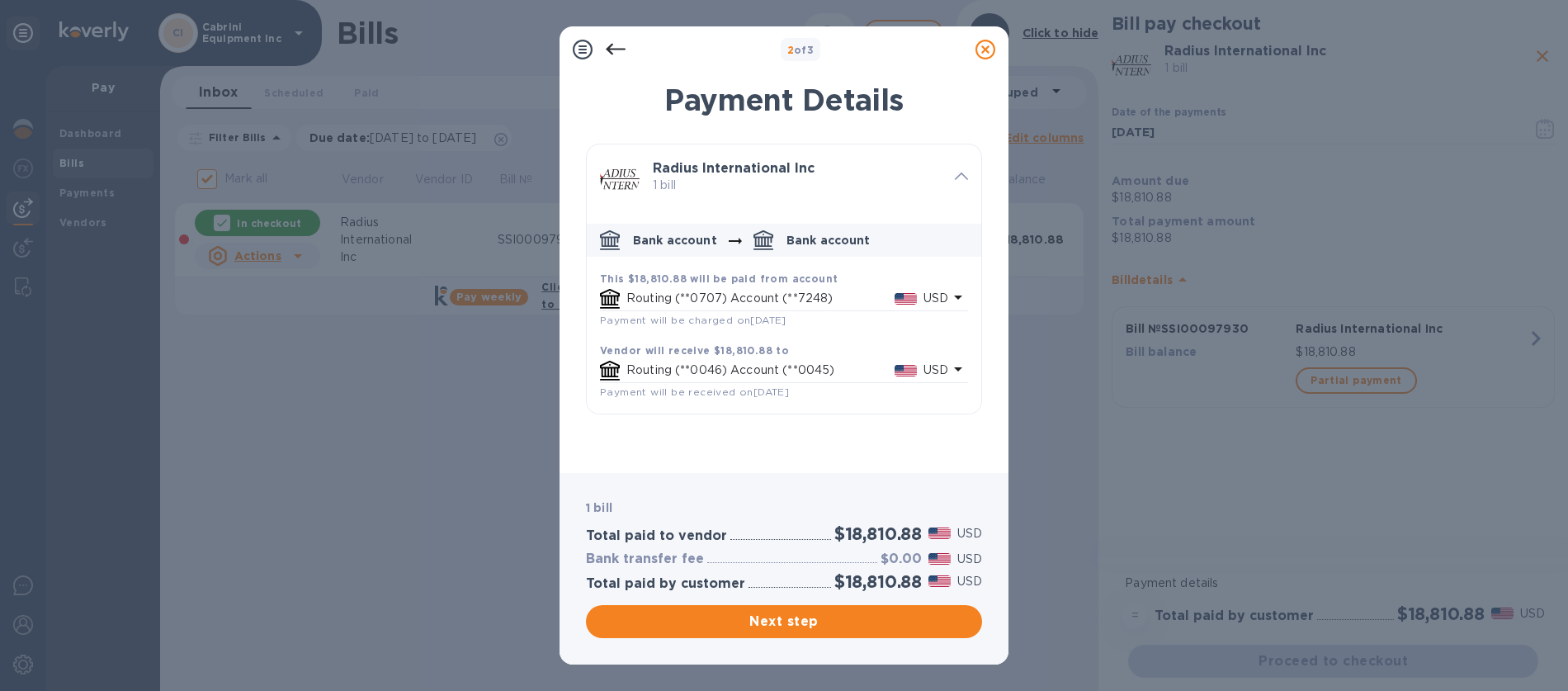
click at [738, 298] on p "Routing (**0707) Account (**7248)" at bounding box center [760, 298] width 268 height 17
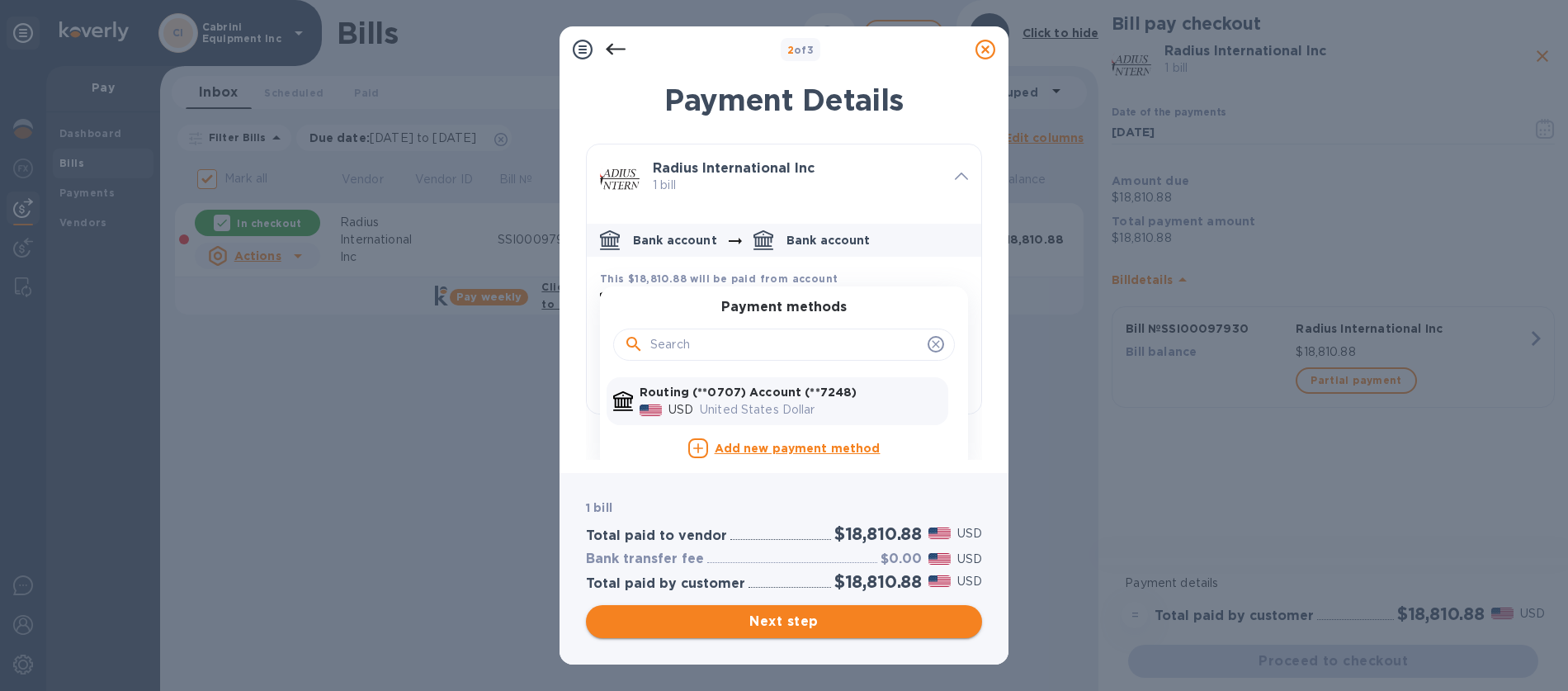
click at [779, 625] on span "Next step" at bounding box center [784, 621] width 370 height 20
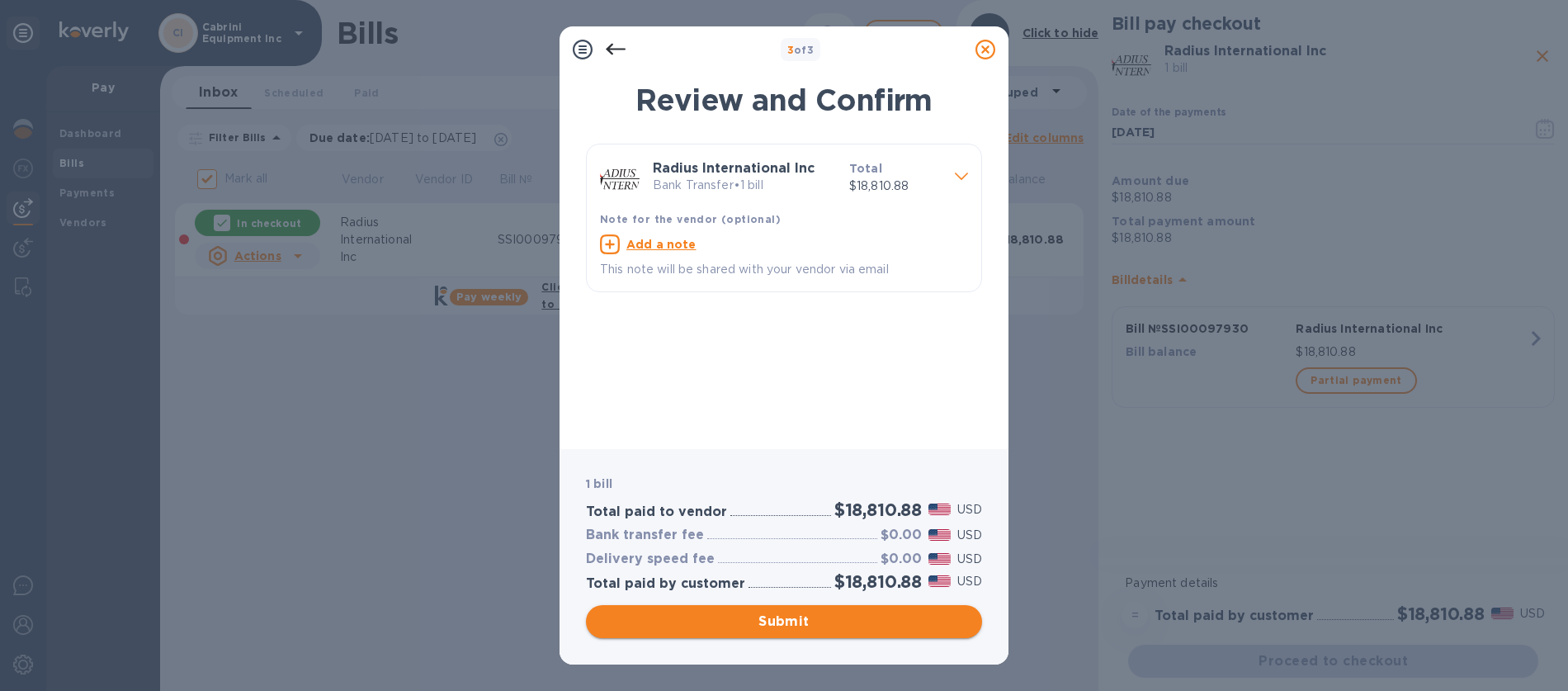
click at [779, 625] on span "Submit" at bounding box center [784, 621] width 370 height 20
